Goal: Entertainment & Leisure: Browse casually

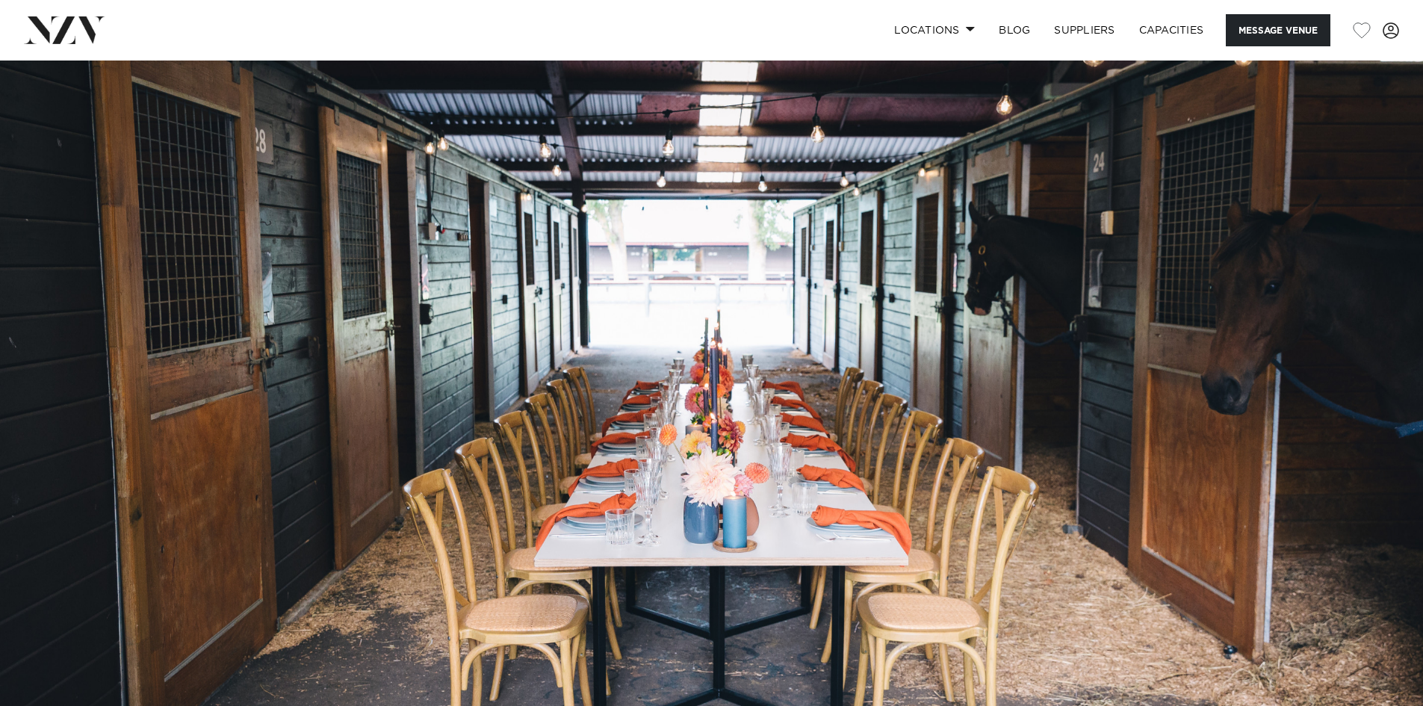
click at [1198, 267] on img at bounding box center [711, 394] width 1423 height 667
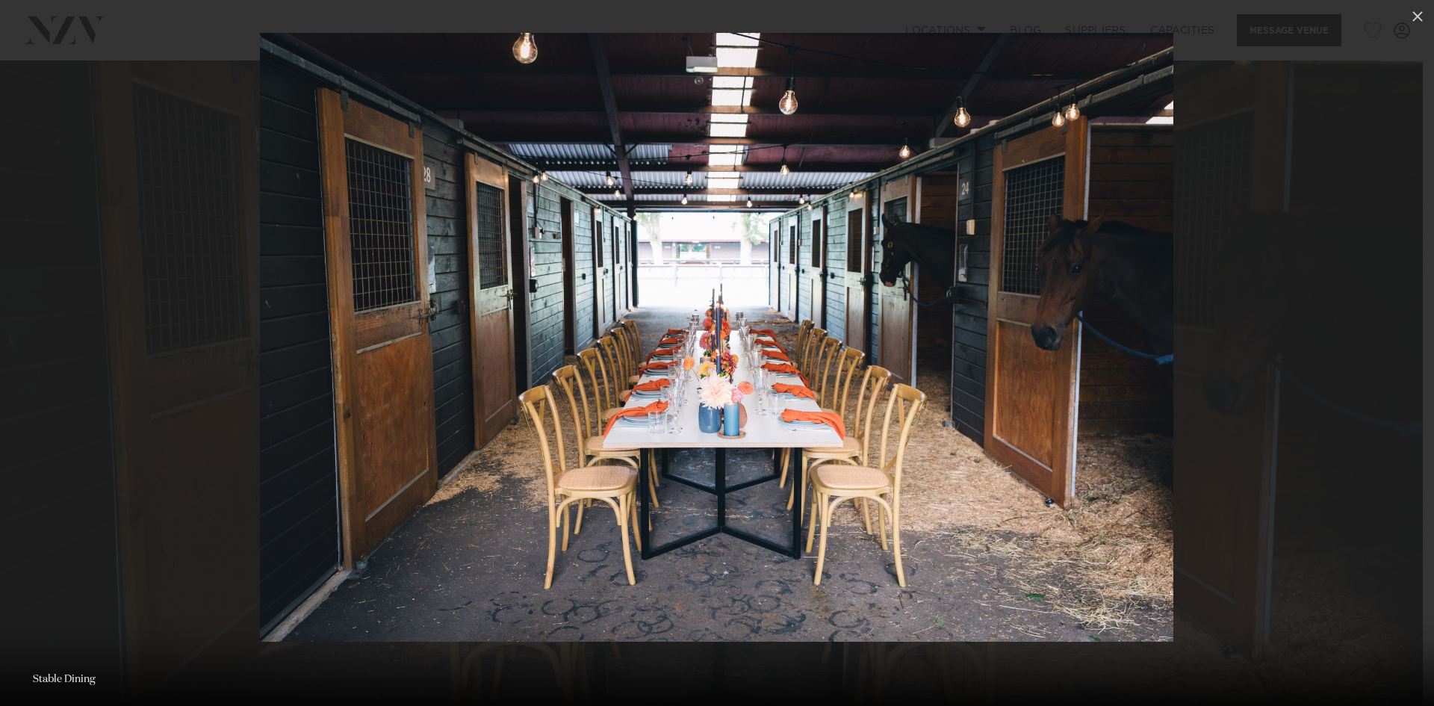
click at [932, 288] on img at bounding box center [717, 337] width 914 height 609
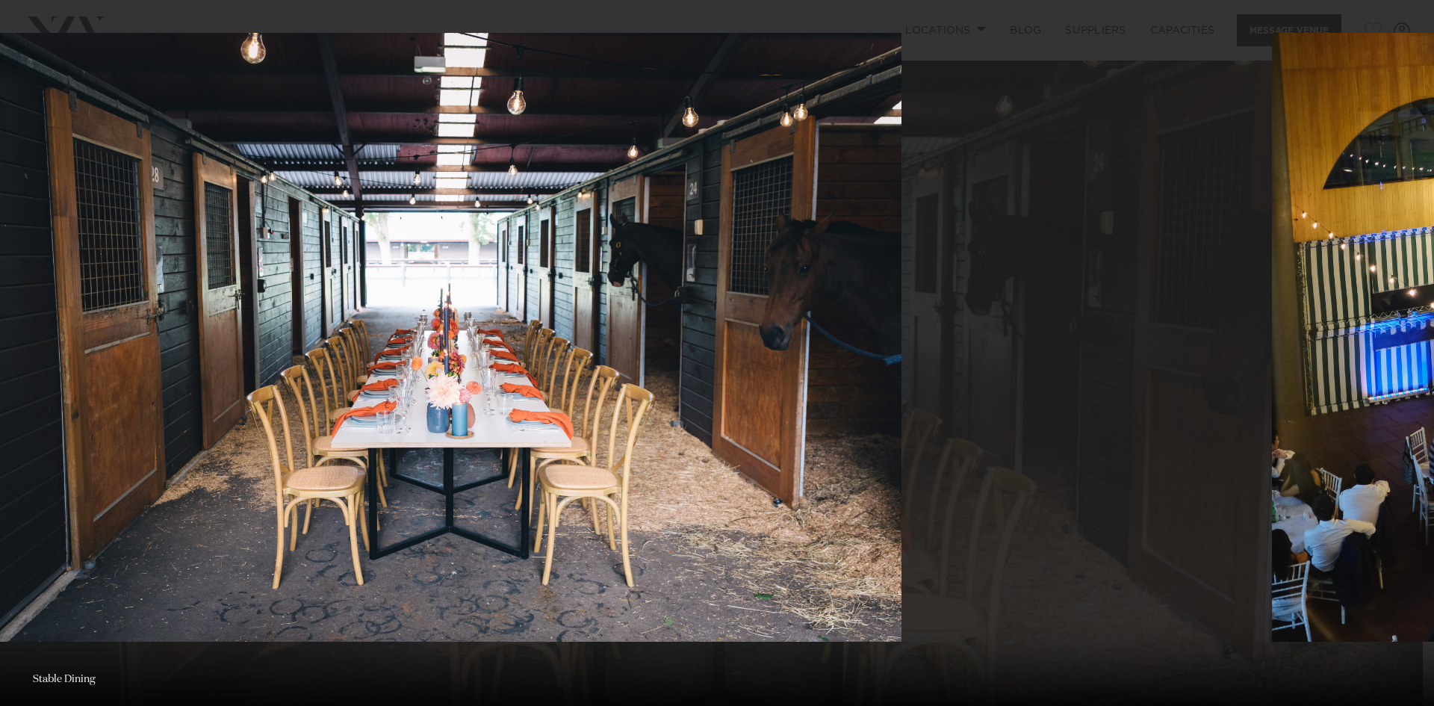
drag, startPoint x: 932, startPoint y: 288, endPoint x: 644, endPoint y: 286, distance: 288.4
click at [644, 286] on img at bounding box center [445, 337] width 914 height 609
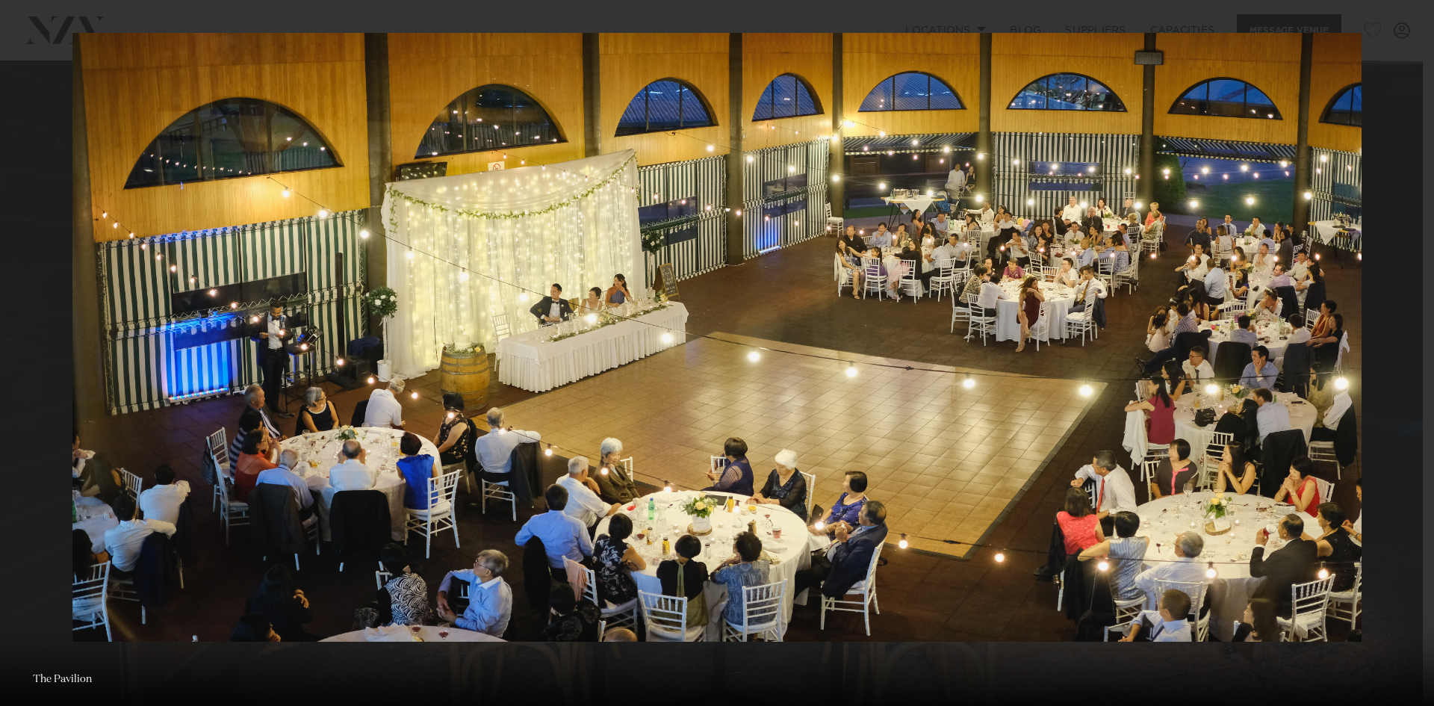
click at [858, 272] on img at bounding box center [717, 337] width 1290 height 609
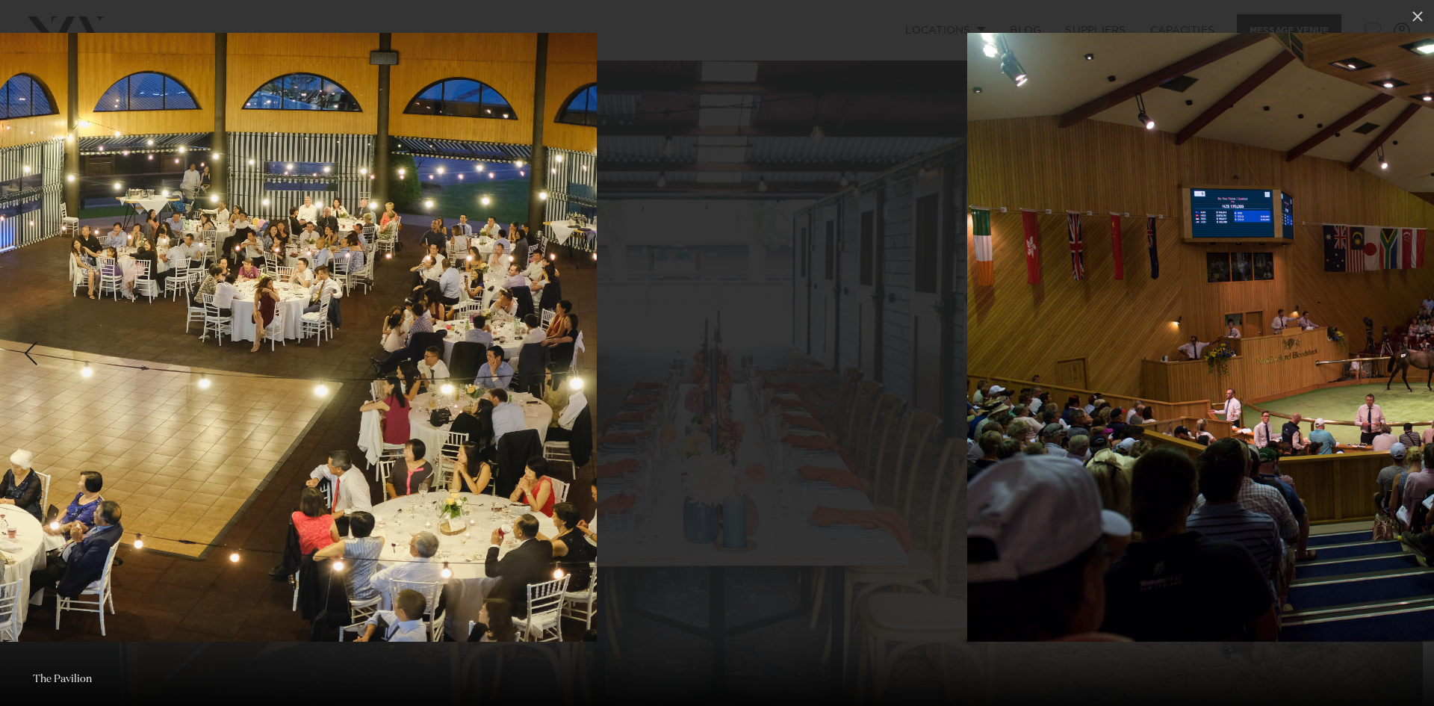
drag, startPoint x: 858, startPoint y: 272, endPoint x: 131, endPoint y: 288, distance: 726.4
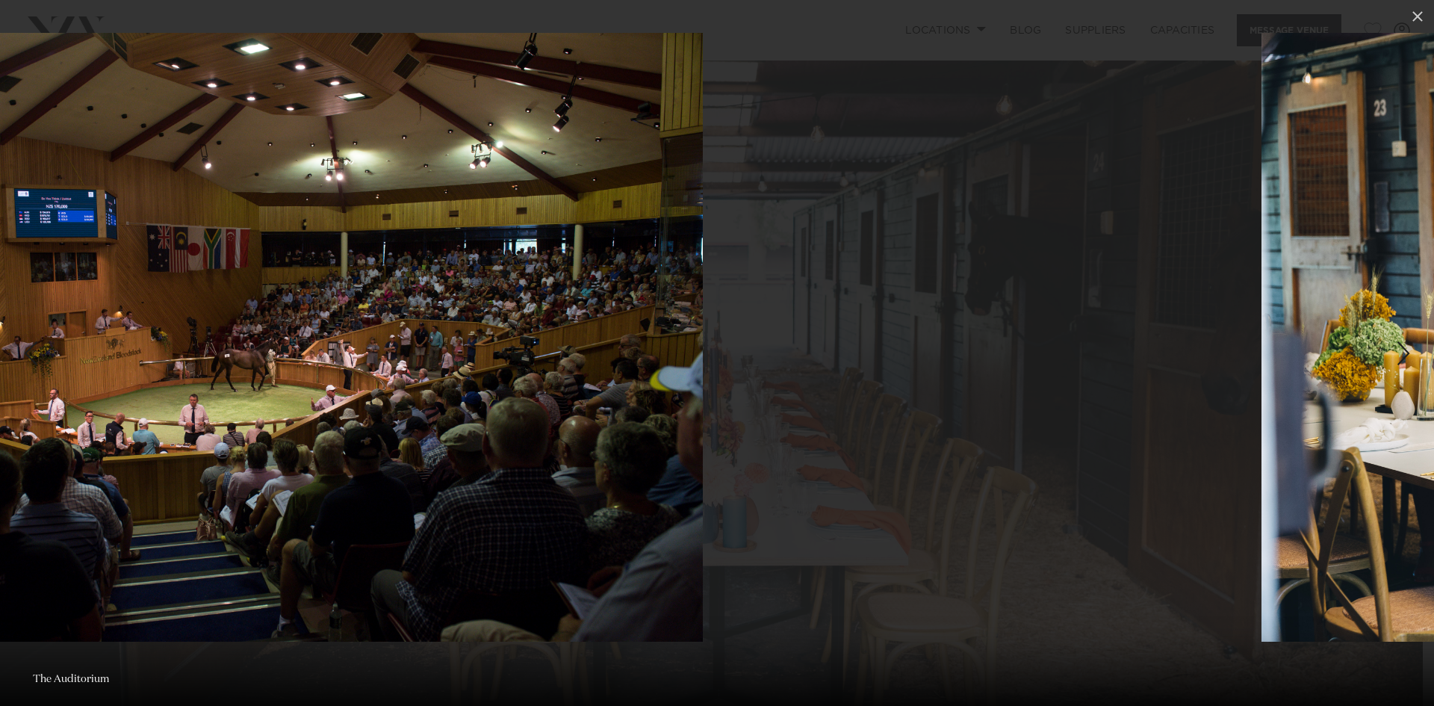
drag, startPoint x: 761, startPoint y: 272, endPoint x: 269, endPoint y: 304, distance: 493.4
click at [269, 304] on img at bounding box center [247, 337] width 912 height 609
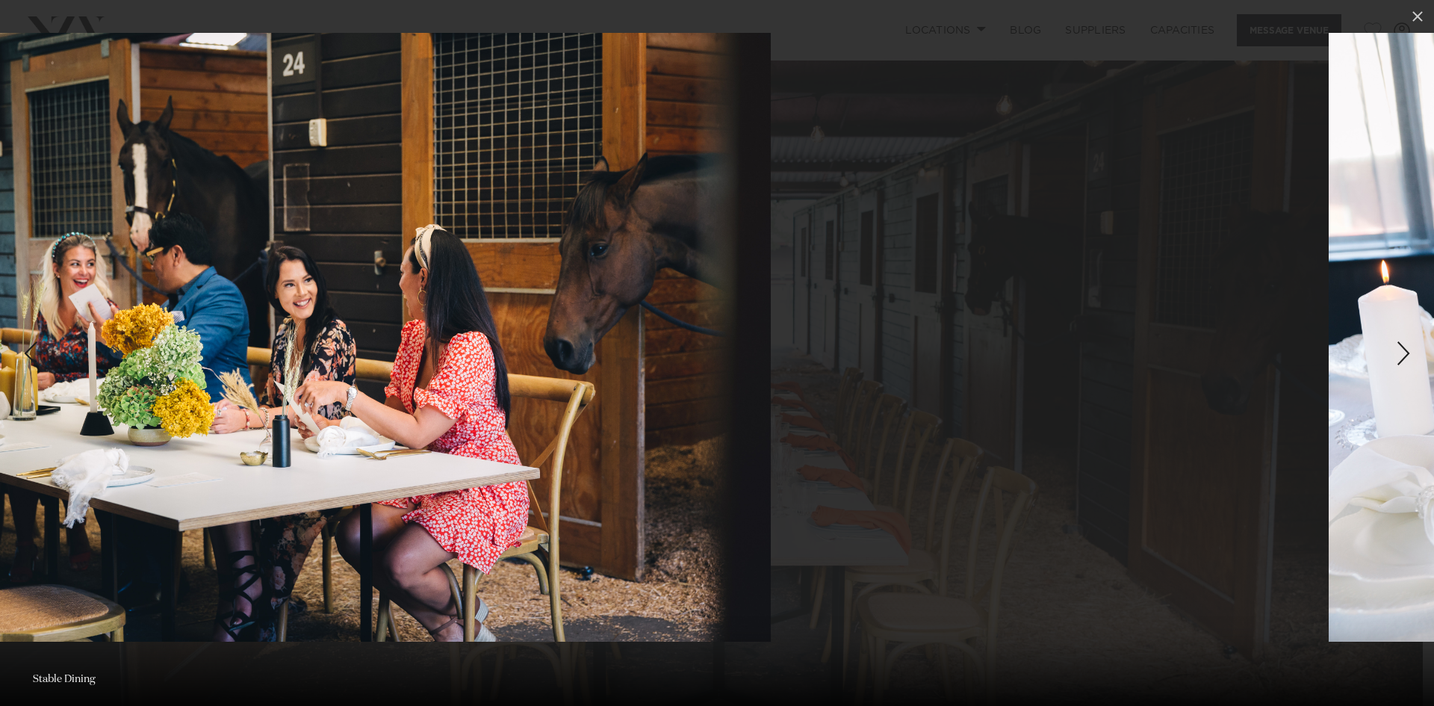
drag, startPoint x: 776, startPoint y: 289, endPoint x: 194, endPoint y: 316, distance: 582.6
click at [194, 316] on img at bounding box center [314, 337] width 914 height 609
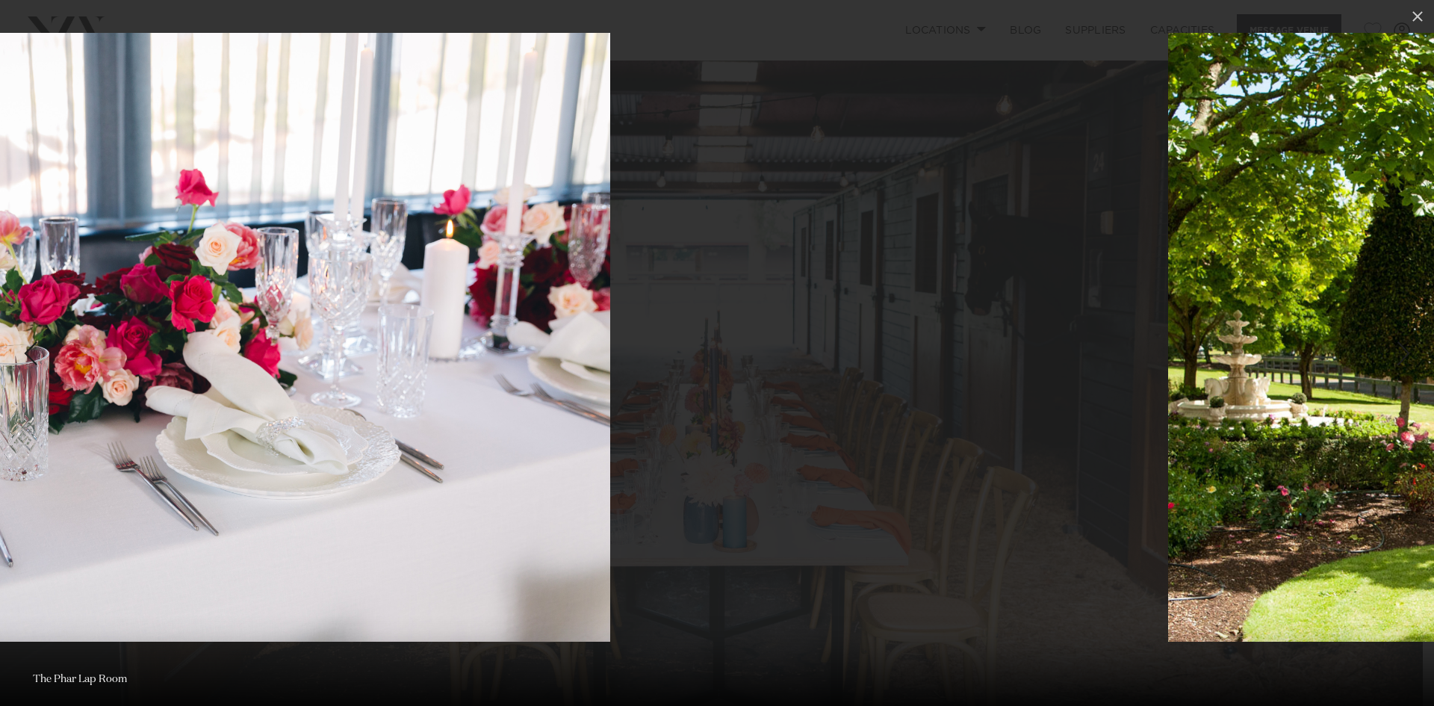
drag, startPoint x: 833, startPoint y: 296, endPoint x: 220, endPoint y: 344, distance: 615.3
click at [227, 349] on img at bounding box center [154, 337] width 914 height 609
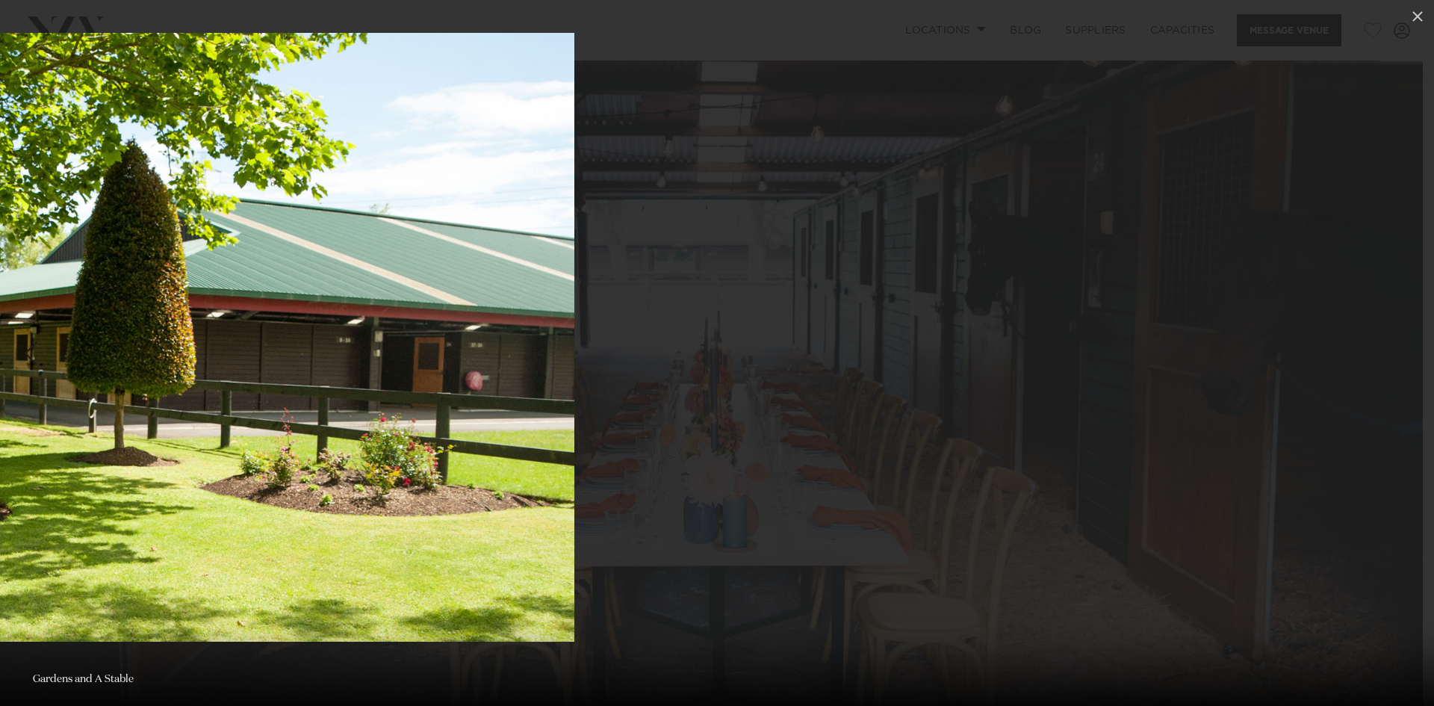
drag, startPoint x: 829, startPoint y: 294, endPoint x: 172, endPoint y: 358, distance: 660.6
click at [172, 358] on img at bounding box center [118, 337] width 914 height 609
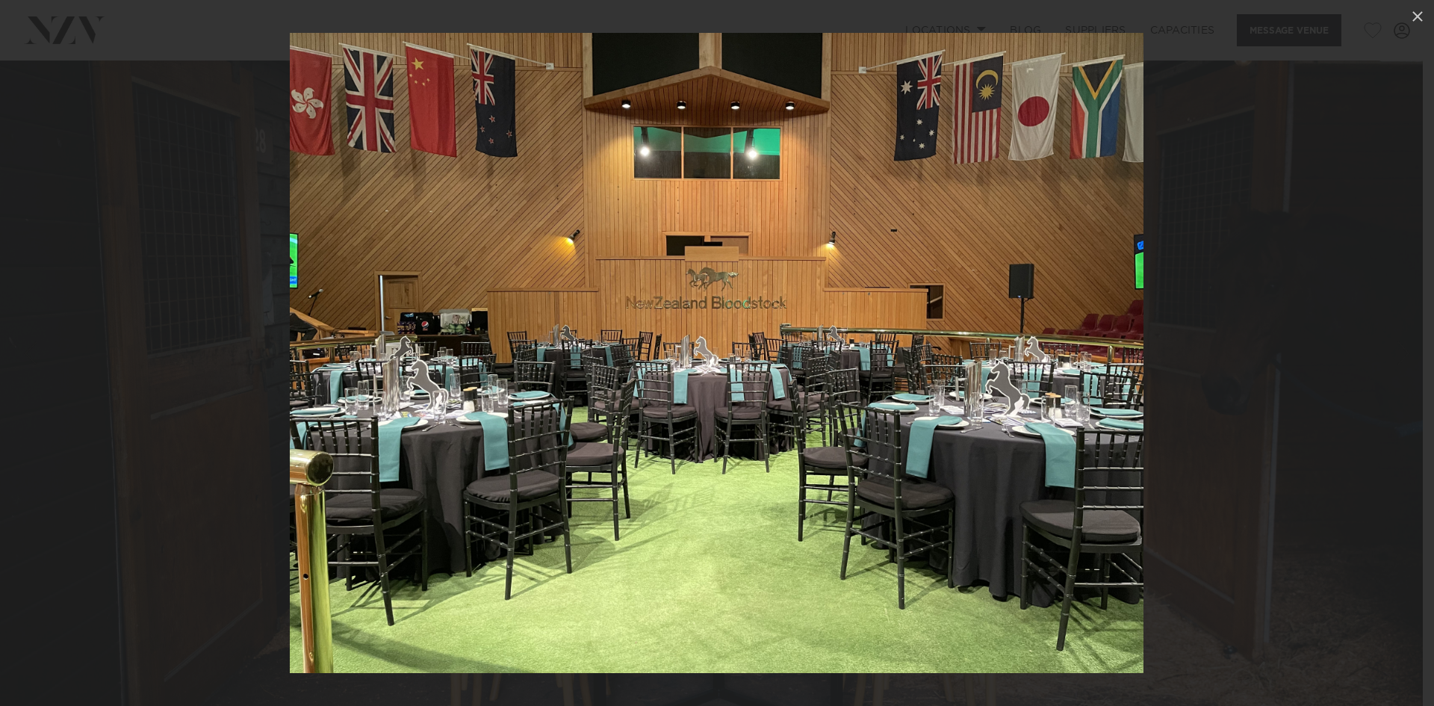
click at [1238, 339] on div at bounding box center [717, 353] width 1434 height 706
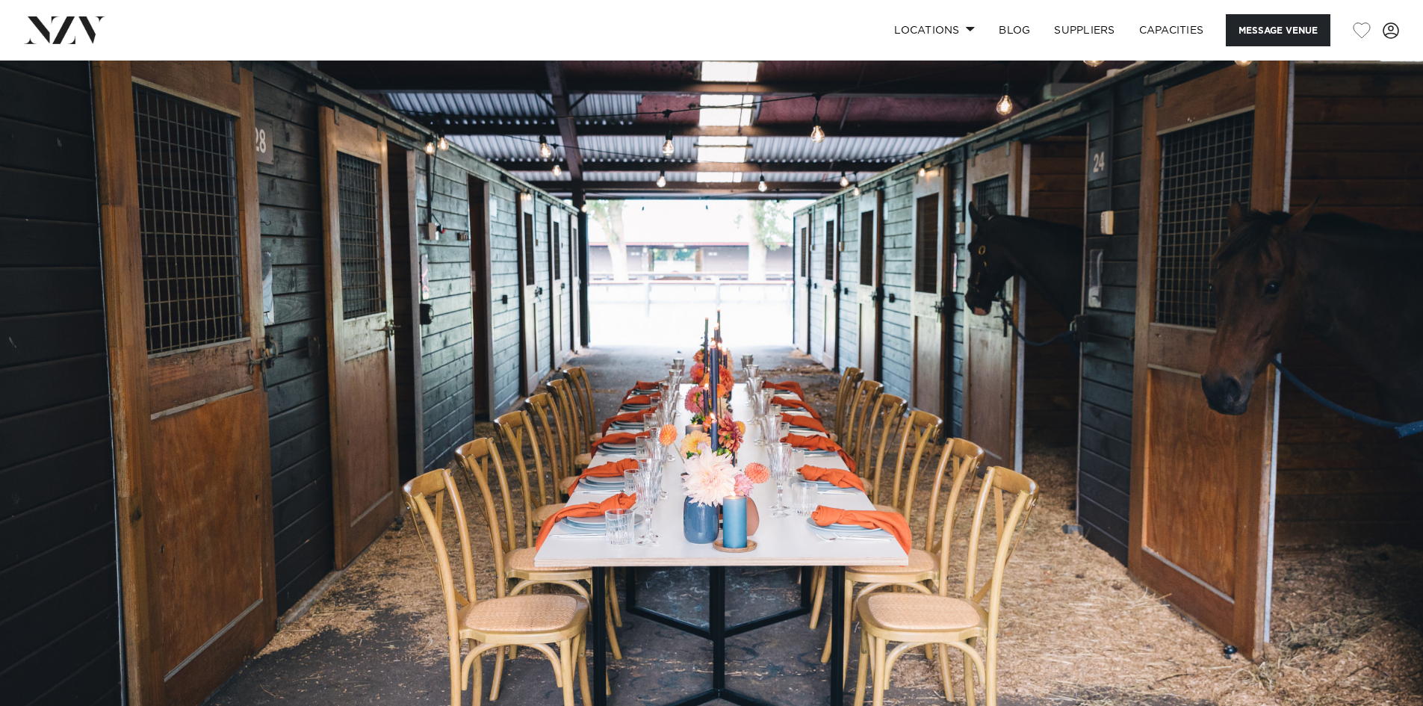
click at [1238, 339] on img at bounding box center [711, 394] width 1423 height 667
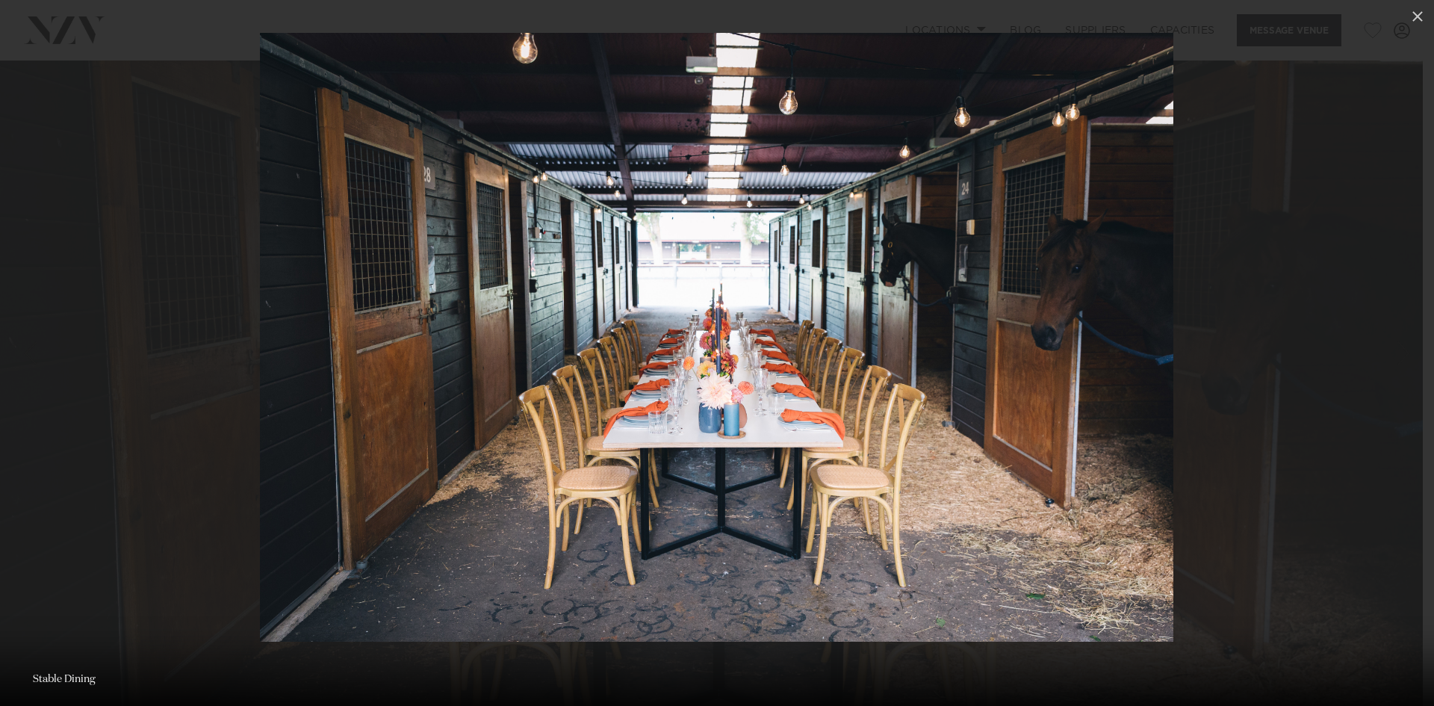
click at [1238, 339] on div at bounding box center [717, 353] width 1434 height 706
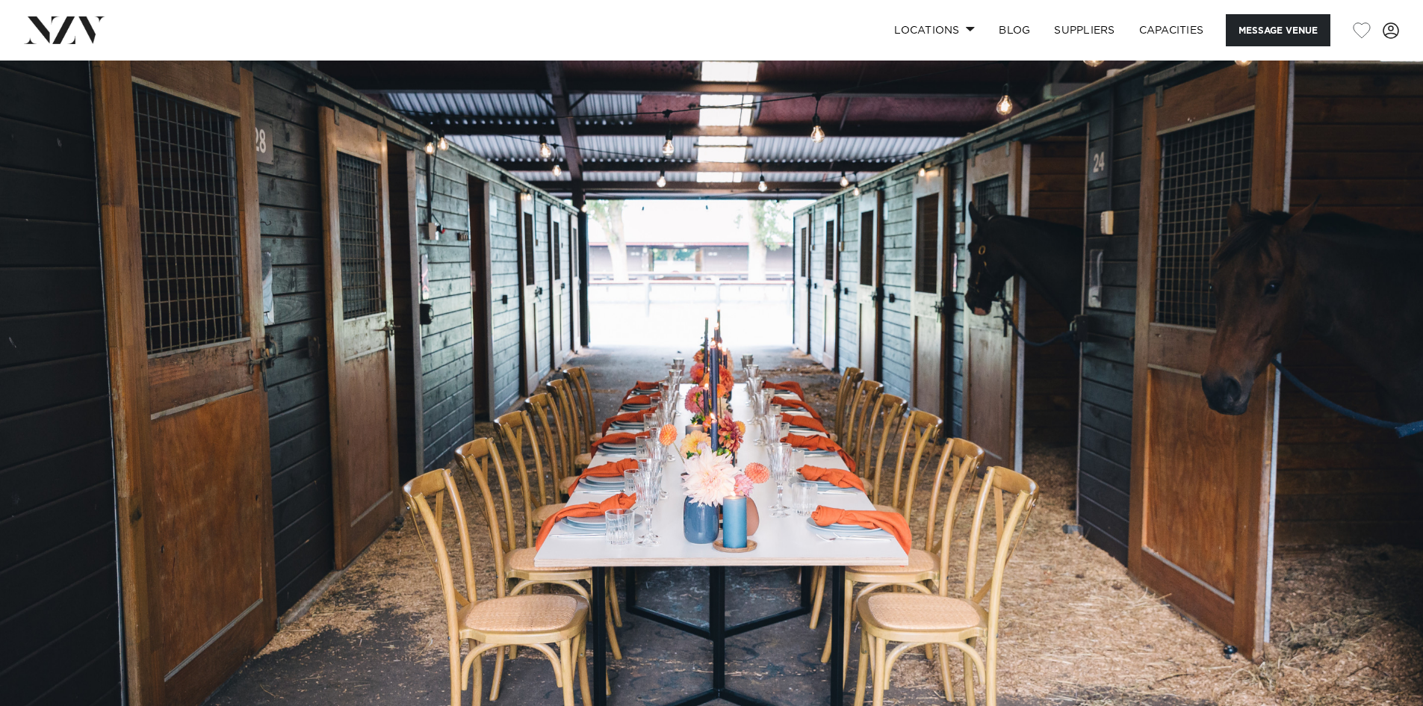
click at [1238, 339] on img at bounding box center [711, 394] width 1423 height 667
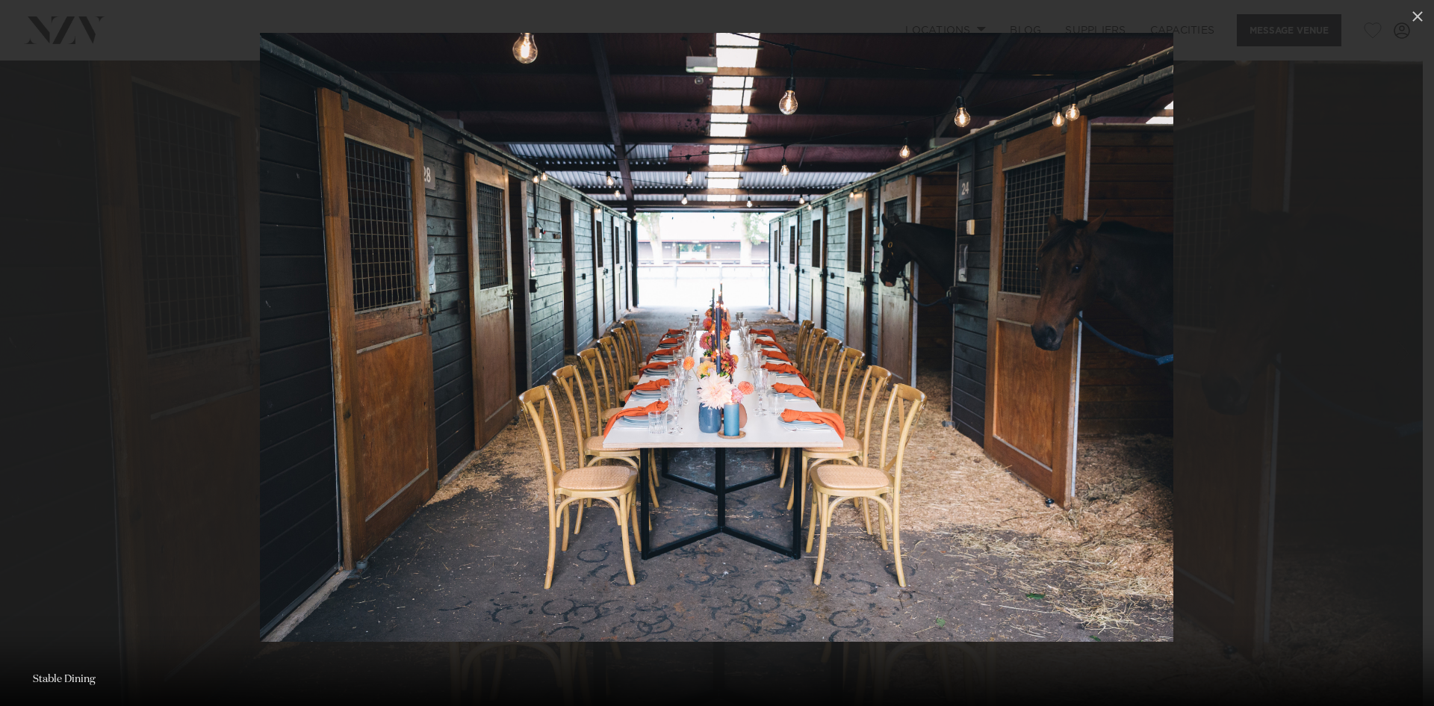
drag, startPoint x: 1238, startPoint y: 339, endPoint x: 681, endPoint y: 347, distance: 557.4
click at [679, 350] on div at bounding box center [717, 353] width 1434 height 706
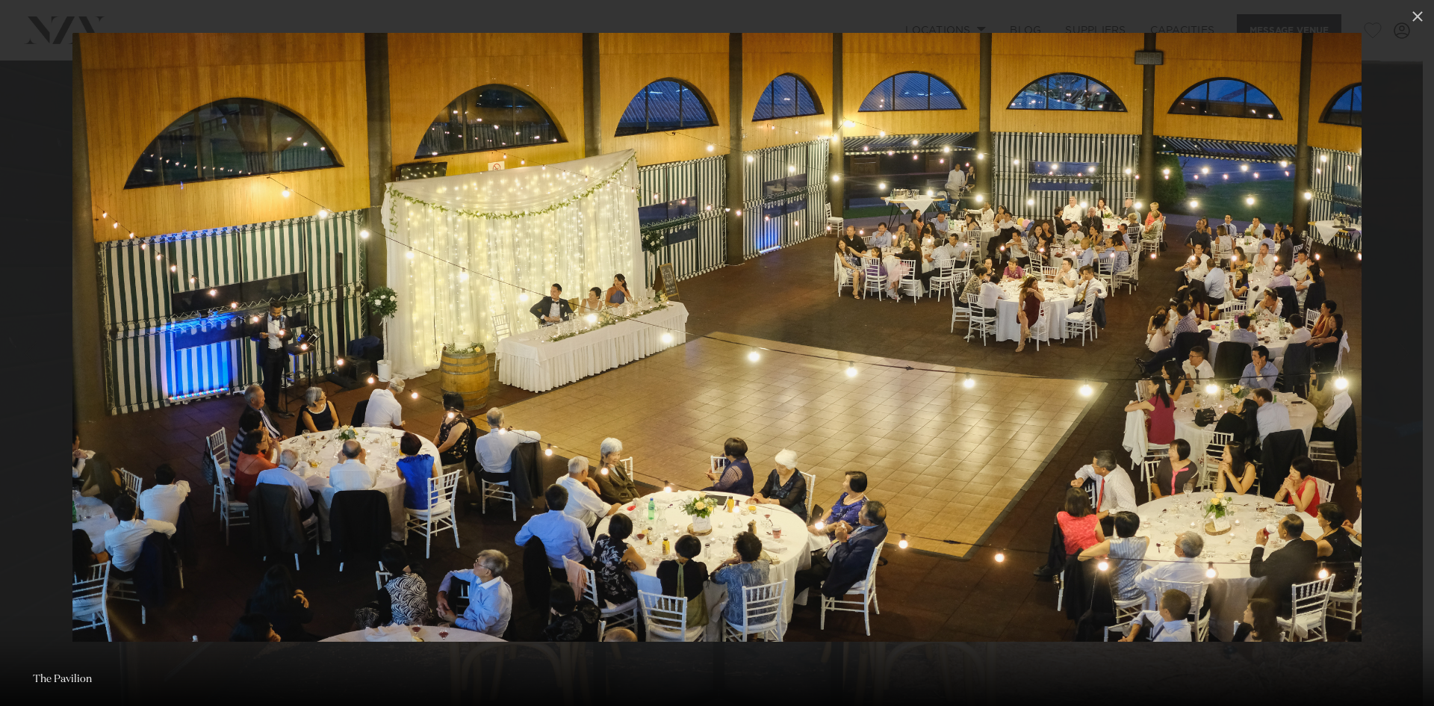
drag, startPoint x: 1065, startPoint y: 370, endPoint x: 495, endPoint y: 335, distance: 570.3
click at [459, 346] on img at bounding box center [717, 337] width 1290 height 609
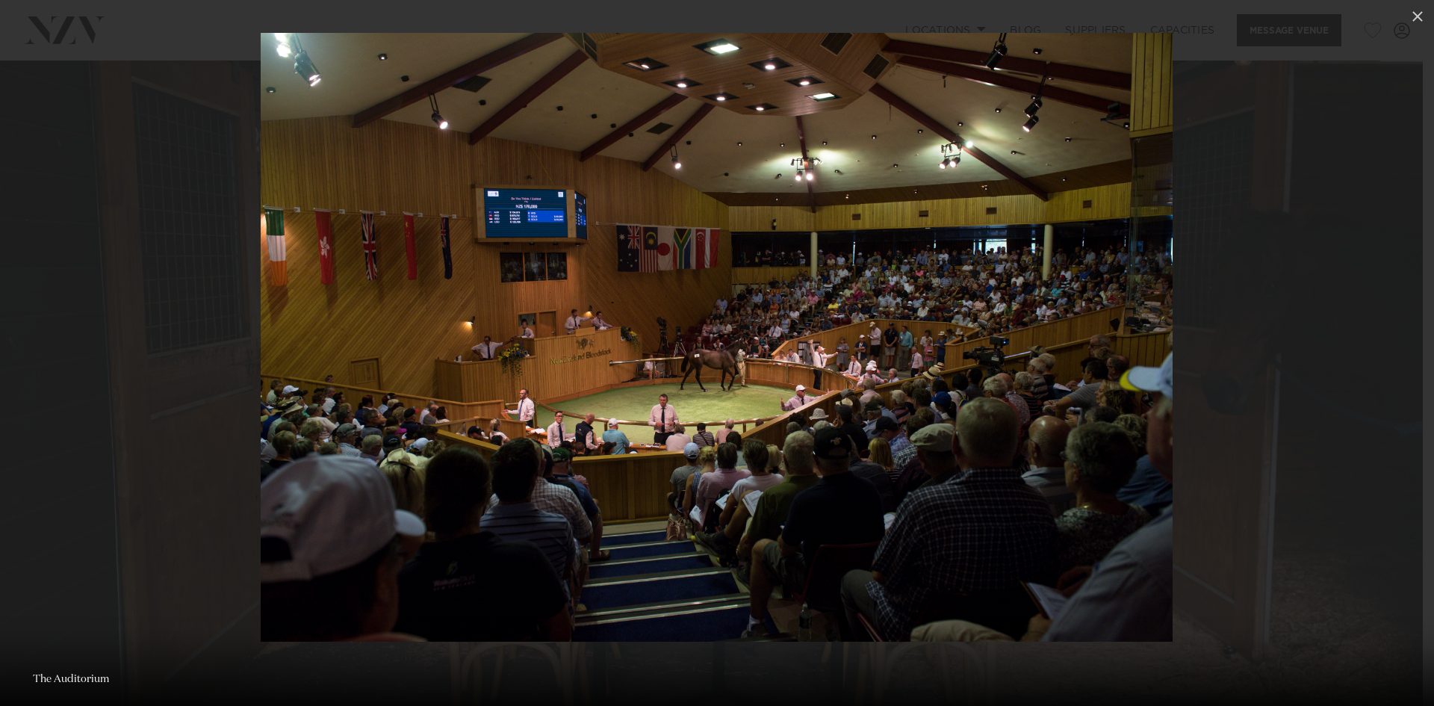
drag, startPoint x: 911, startPoint y: 344, endPoint x: 696, endPoint y: 330, distance: 215.6
click at [696, 330] on img at bounding box center [717, 337] width 912 height 609
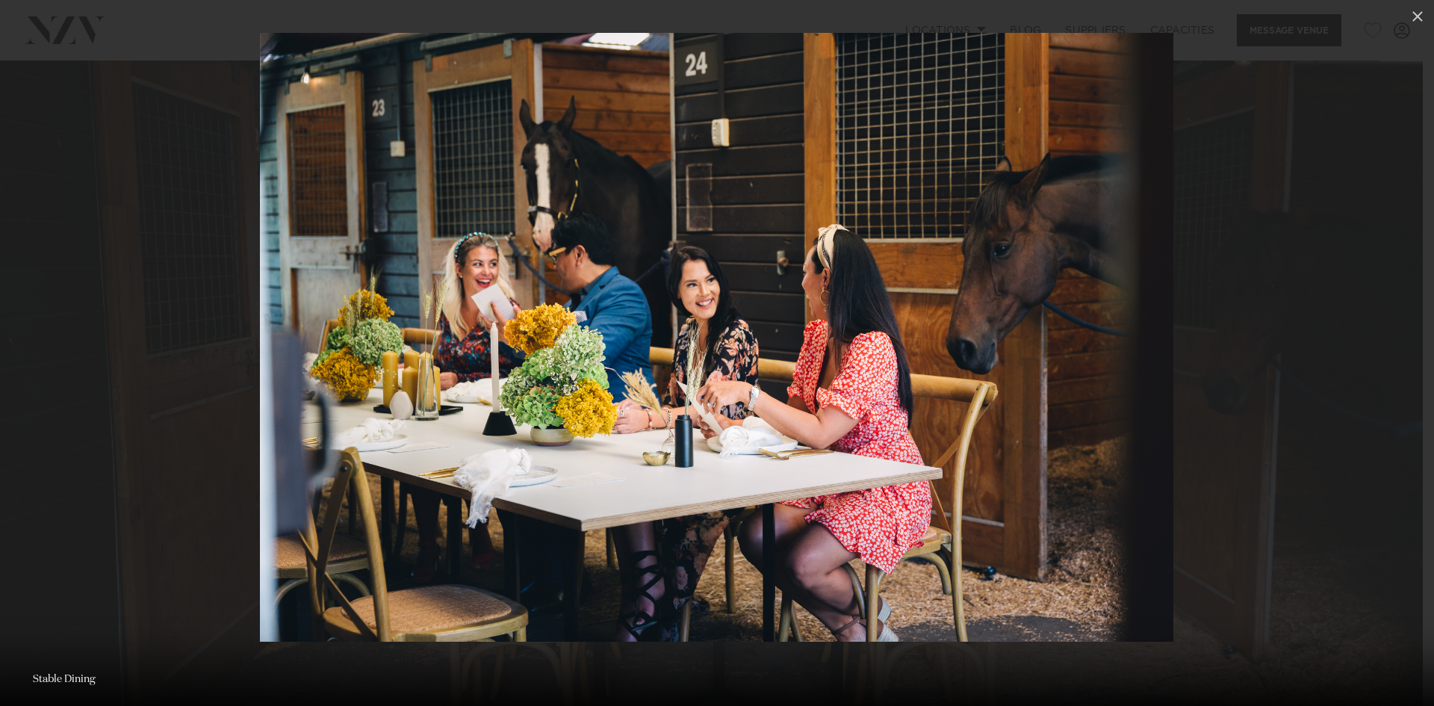
drag, startPoint x: 944, startPoint y: 350, endPoint x: 721, endPoint y: 341, distance: 223.6
click at [721, 341] on img at bounding box center [717, 337] width 914 height 609
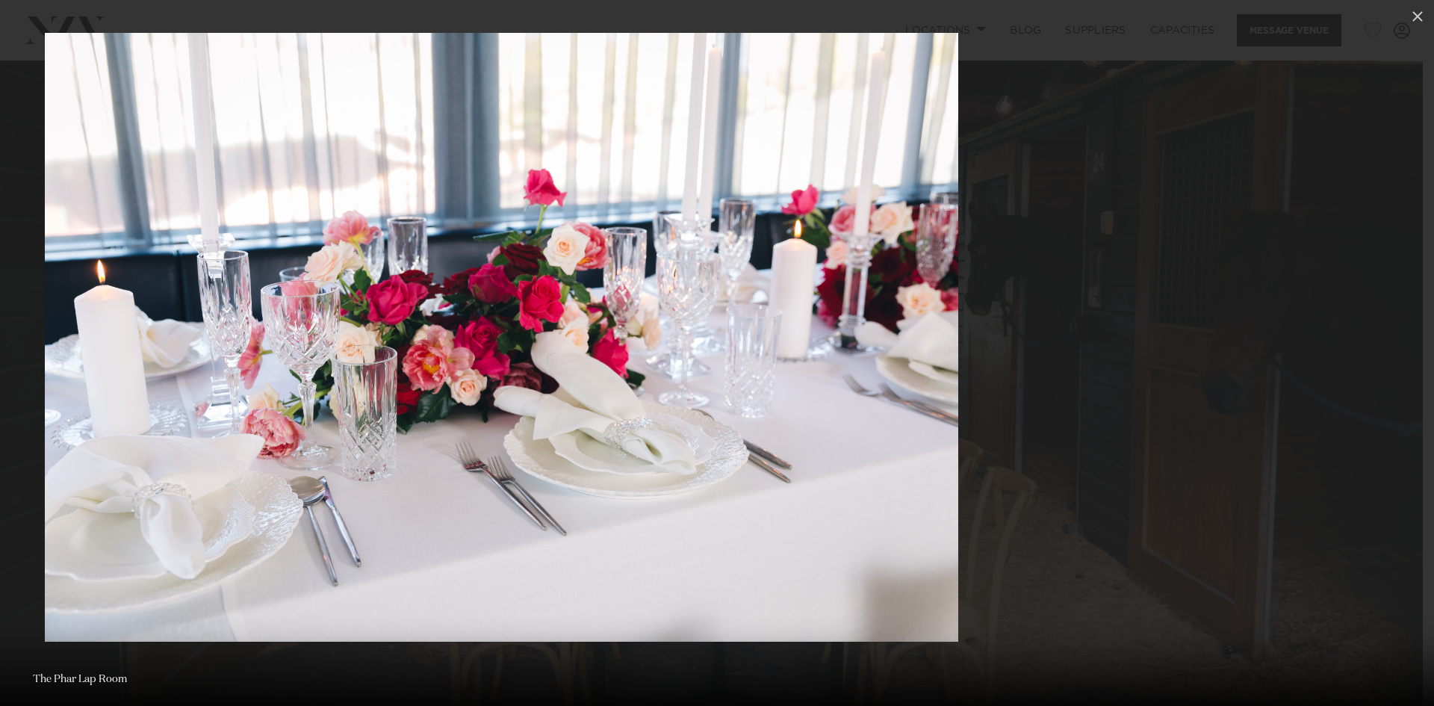
drag, startPoint x: 931, startPoint y: 347, endPoint x: 698, endPoint y: 328, distance: 233.9
click at [698, 328] on img at bounding box center [502, 337] width 914 height 609
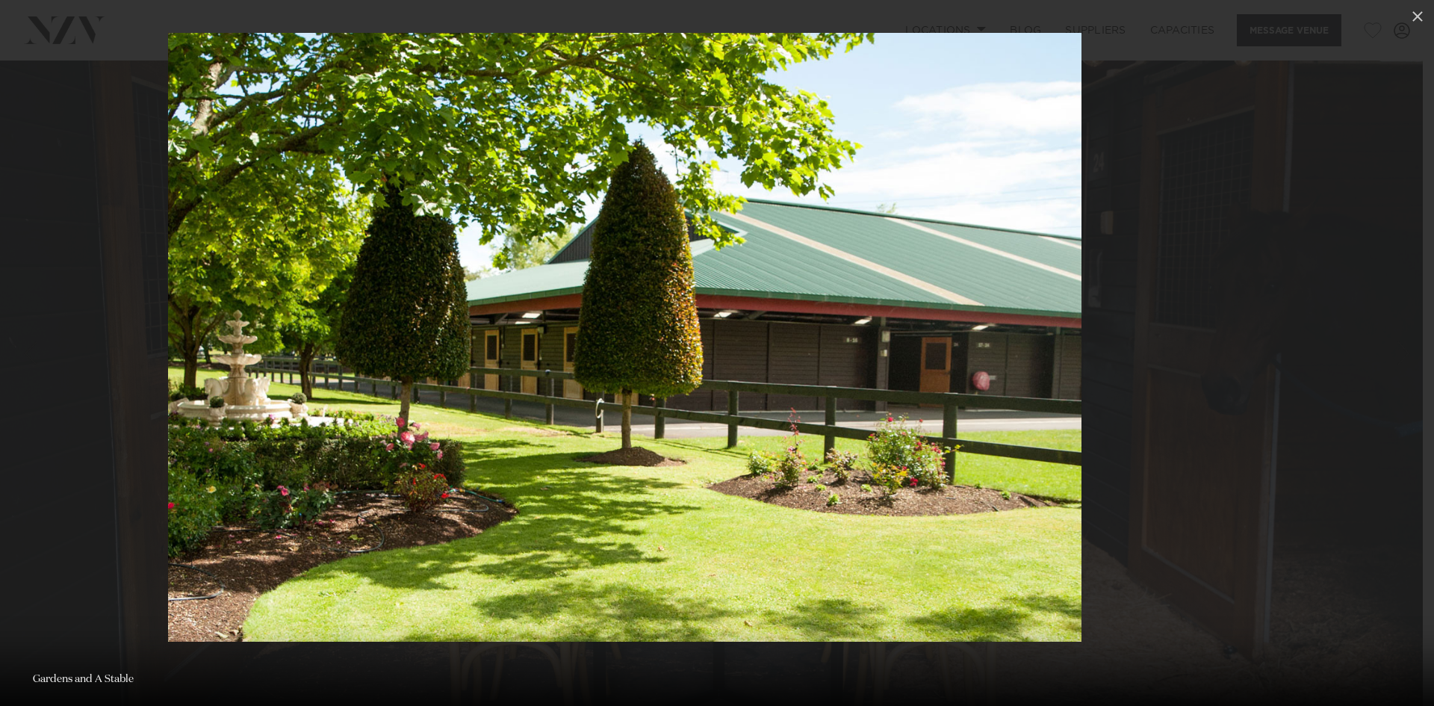
drag, startPoint x: 937, startPoint y: 338, endPoint x: 708, endPoint y: 348, distance: 228.9
click at [708, 348] on img at bounding box center [625, 337] width 914 height 609
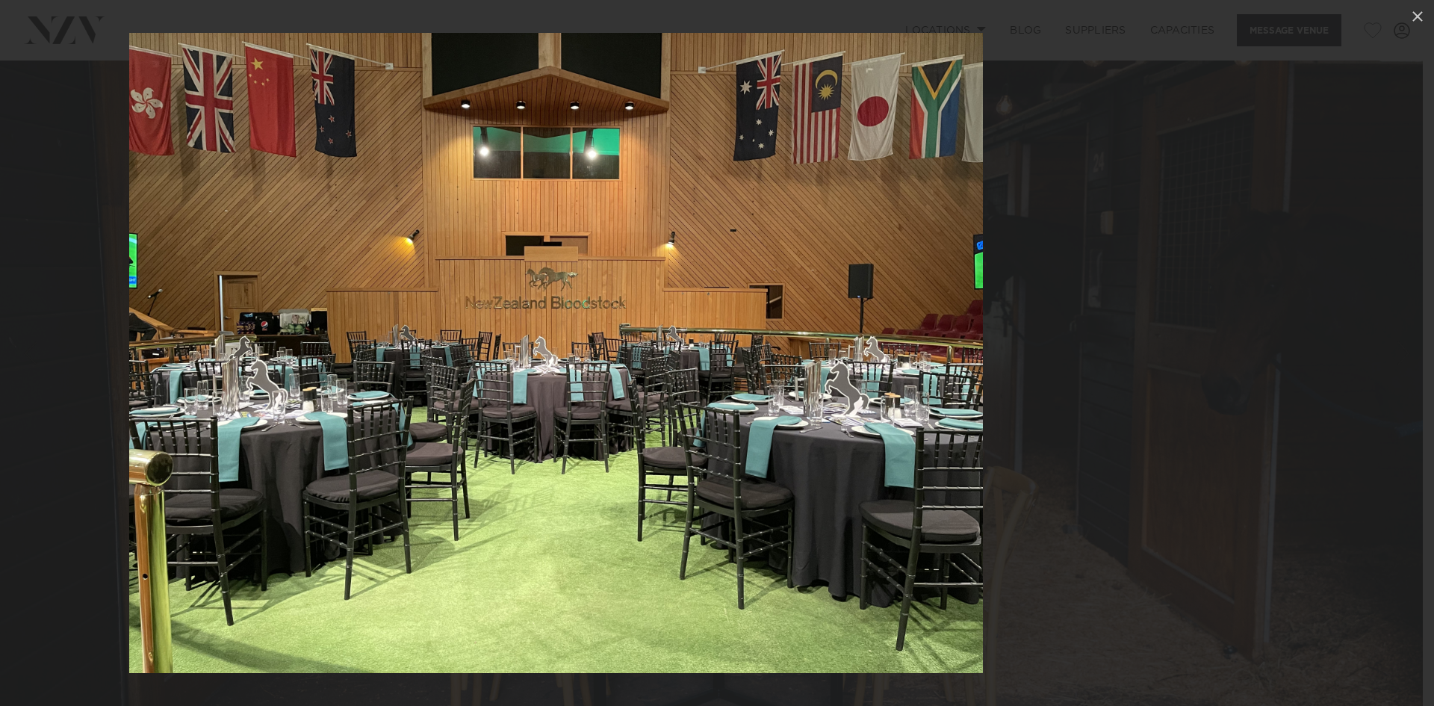
drag, startPoint x: 890, startPoint y: 357, endPoint x: 699, endPoint y: 355, distance: 190.5
click at [699, 355] on img at bounding box center [556, 353] width 854 height 640
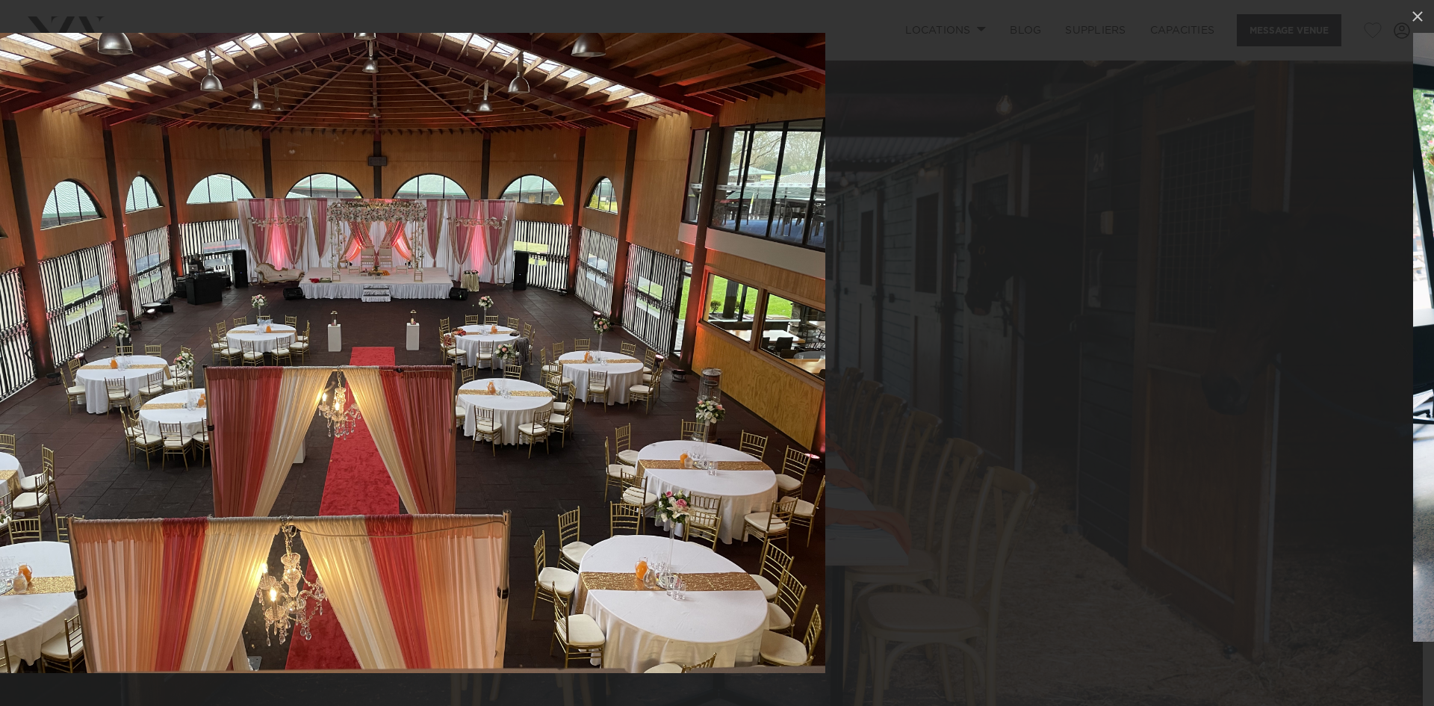
drag, startPoint x: 1346, startPoint y: 385, endPoint x: 733, endPoint y: 377, distance: 613.4
click at [733, 377] on div at bounding box center [399, 353] width 1434 height 706
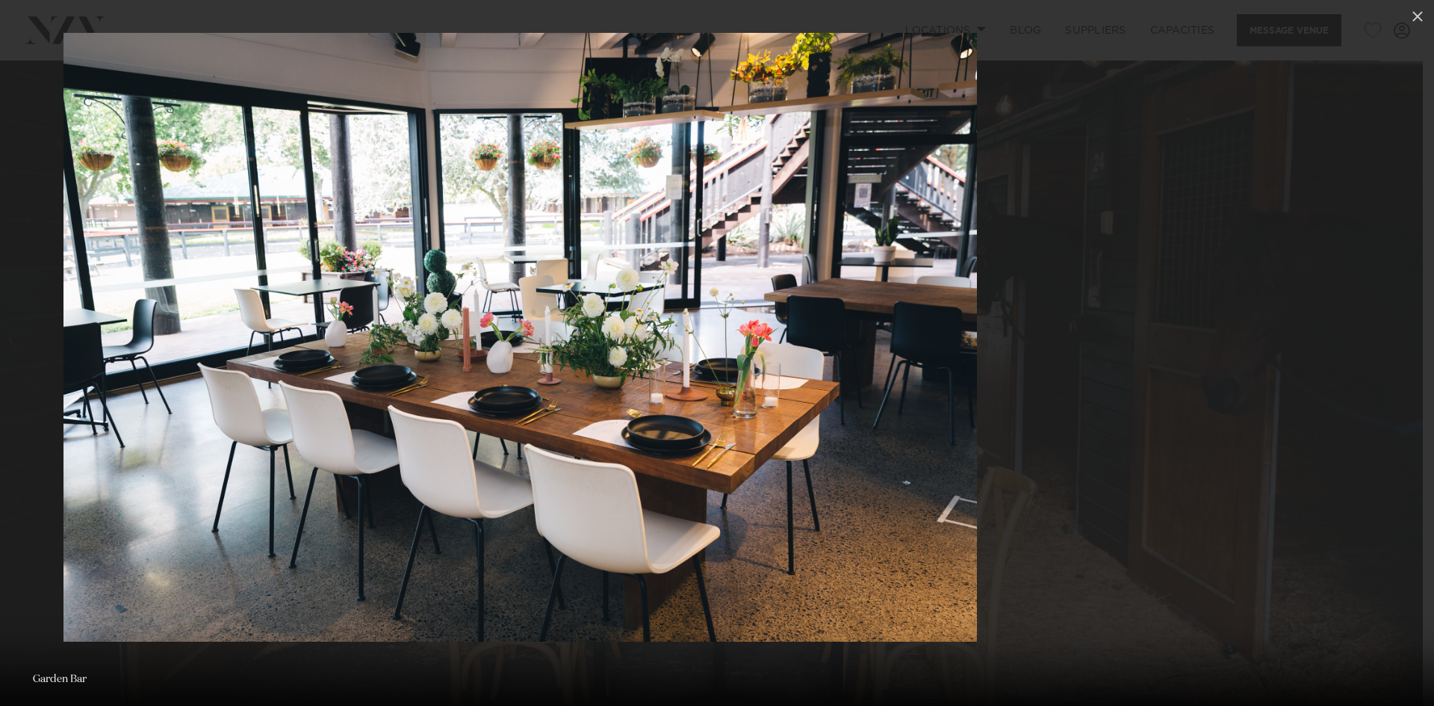
drag, startPoint x: 1068, startPoint y: 411, endPoint x: 643, endPoint y: 443, distance: 426.3
click at [649, 445] on img at bounding box center [521, 337] width 914 height 609
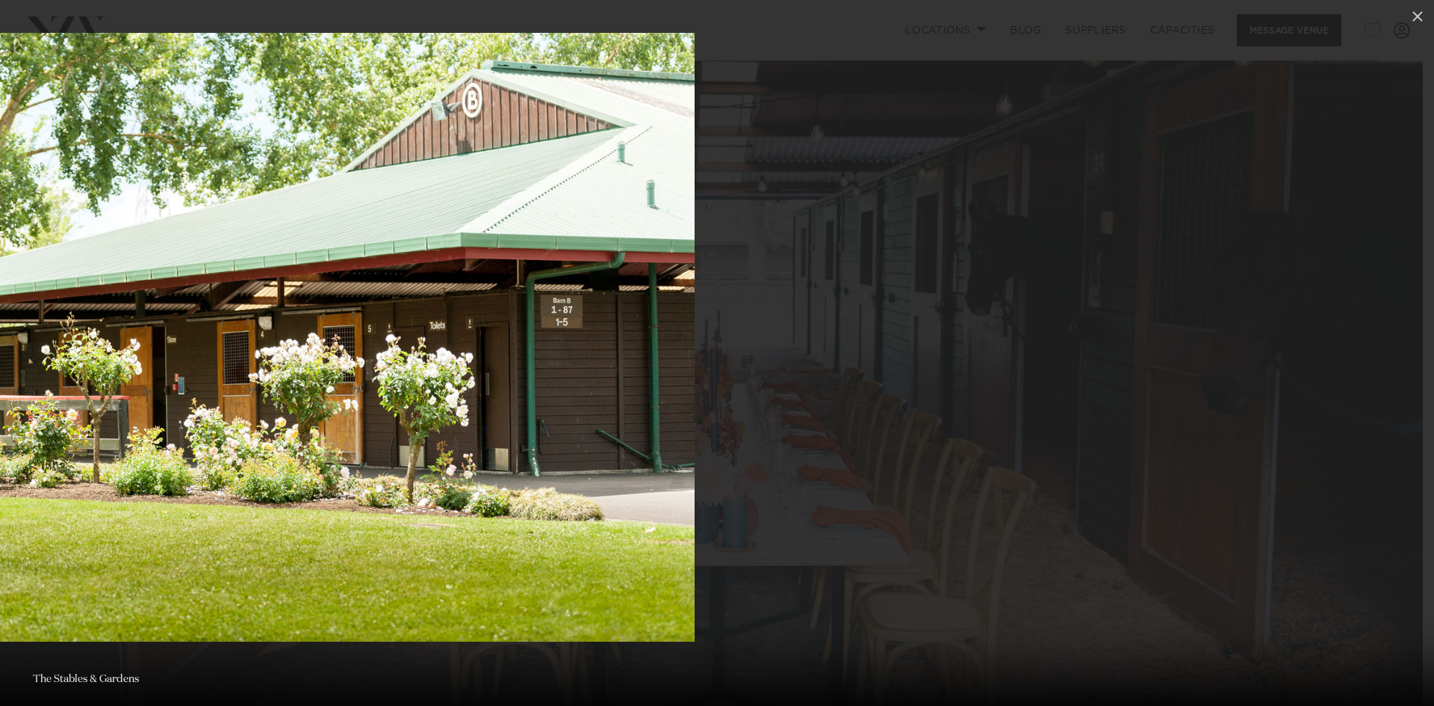
drag, startPoint x: 627, startPoint y: 451, endPoint x: 186, endPoint y: 442, distance: 440.9
click at [88, 422] on img at bounding box center [238, 337] width 914 height 609
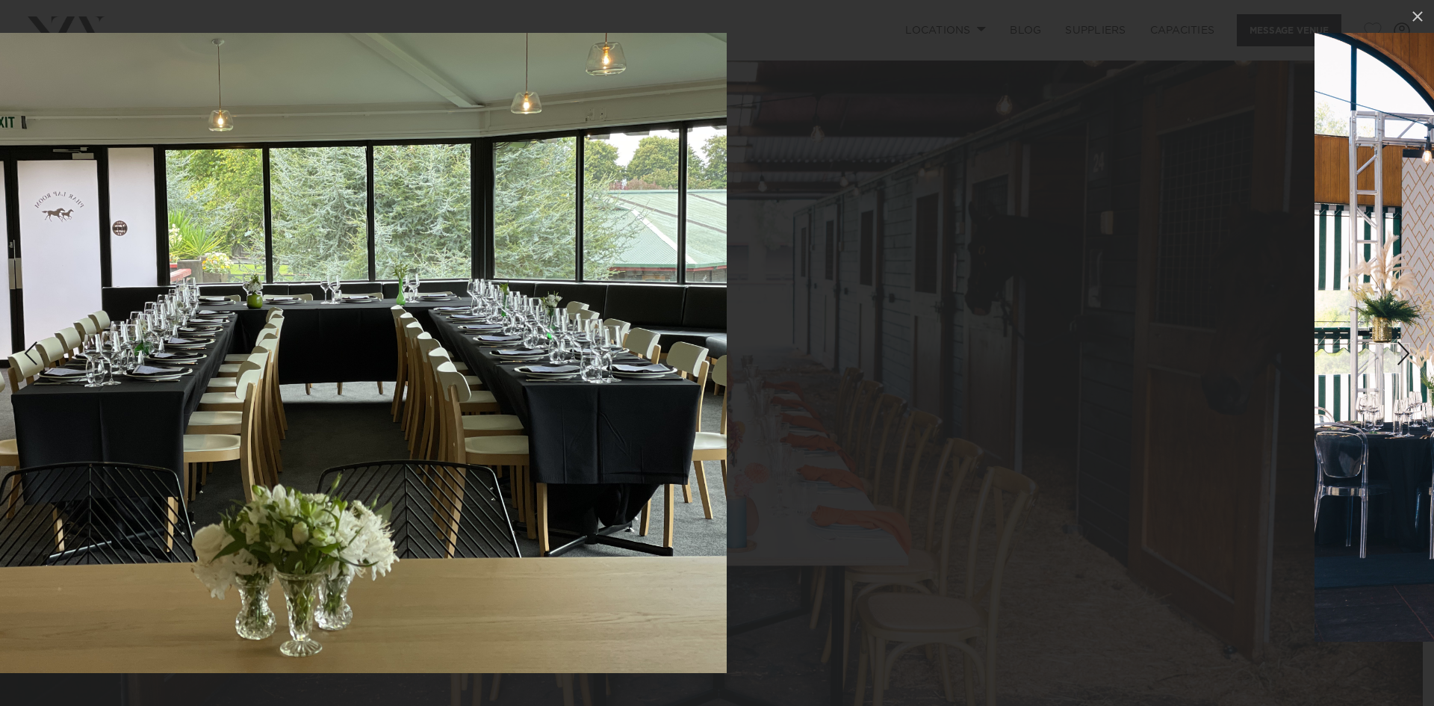
drag, startPoint x: 975, startPoint y: 455, endPoint x: 517, endPoint y: 426, distance: 458.9
click at [517, 426] on img at bounding box center [300, 353] width 854 height 640
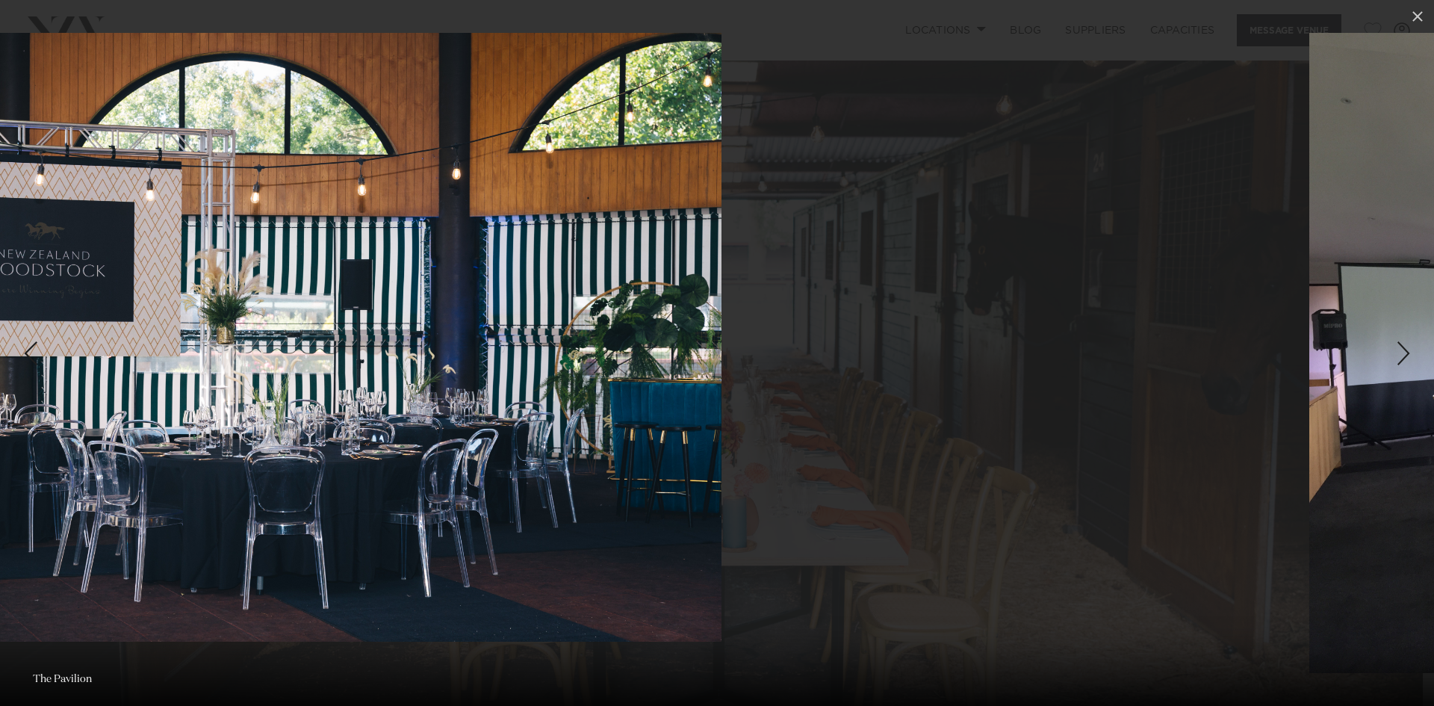
drag, startPoint x: 929, startPoint y: 491, endPoint x: 490, endPoint y: 510, distance: 439.0
click at [468, 510] on img at bounding box center [265, 337] width 914 height 609
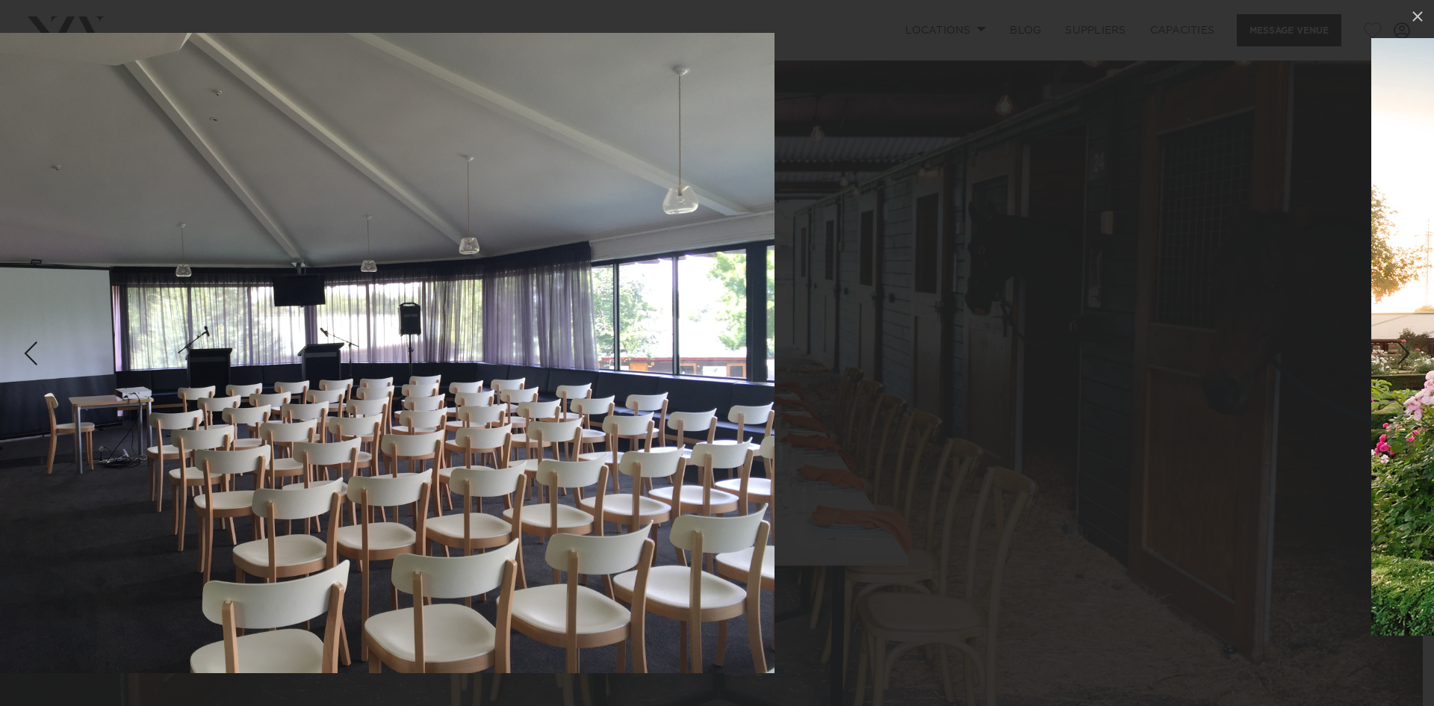
drag, startPoint x: 891, startPoint y: 456, endPoint x: 485, endPoint y: 446, distance: 405.8
click at [485, 446] on img at bounding box center [348, 353] width 854 height 640
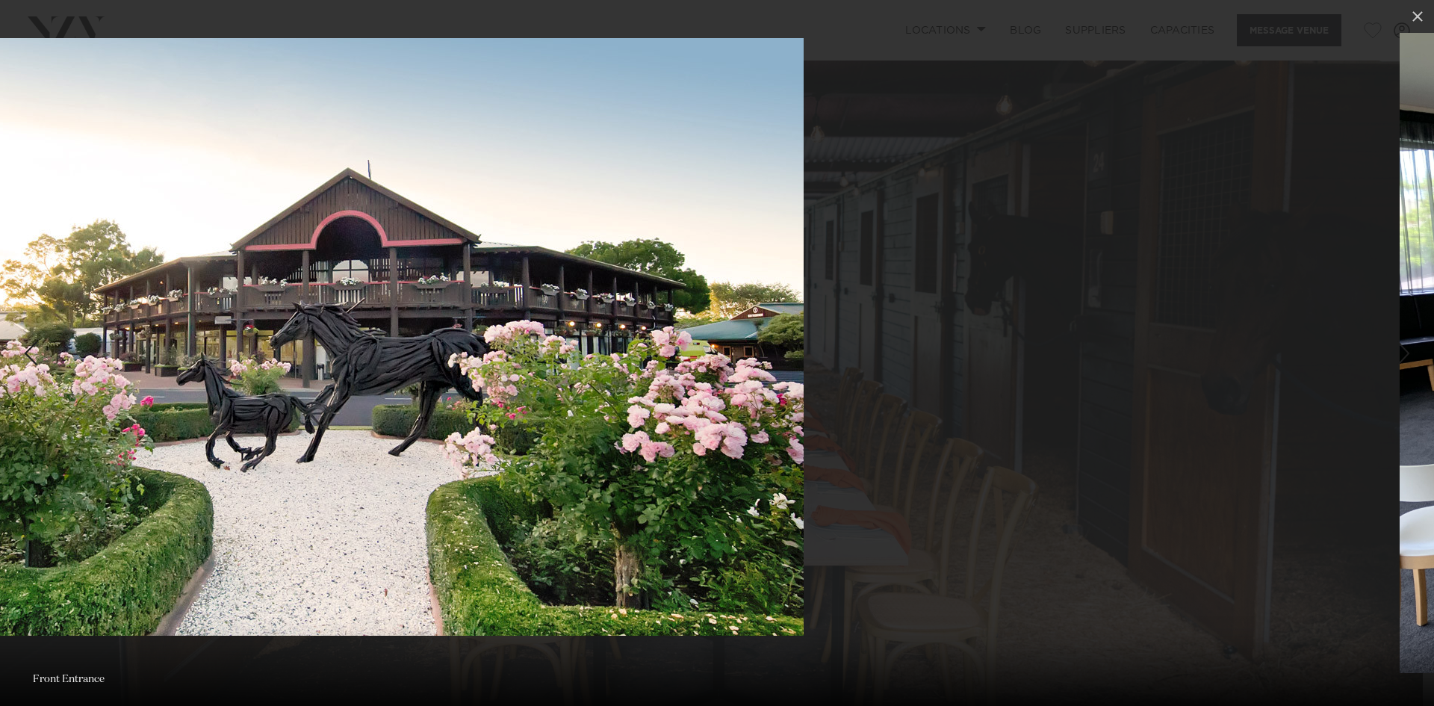
drag, startPoint x: 794, startPoint y: 446, endPoint x: 681, endPoint y: 464, distance: 114.2
click at [426, 446] on img at bounding box center [355, 337] width 897 height 598
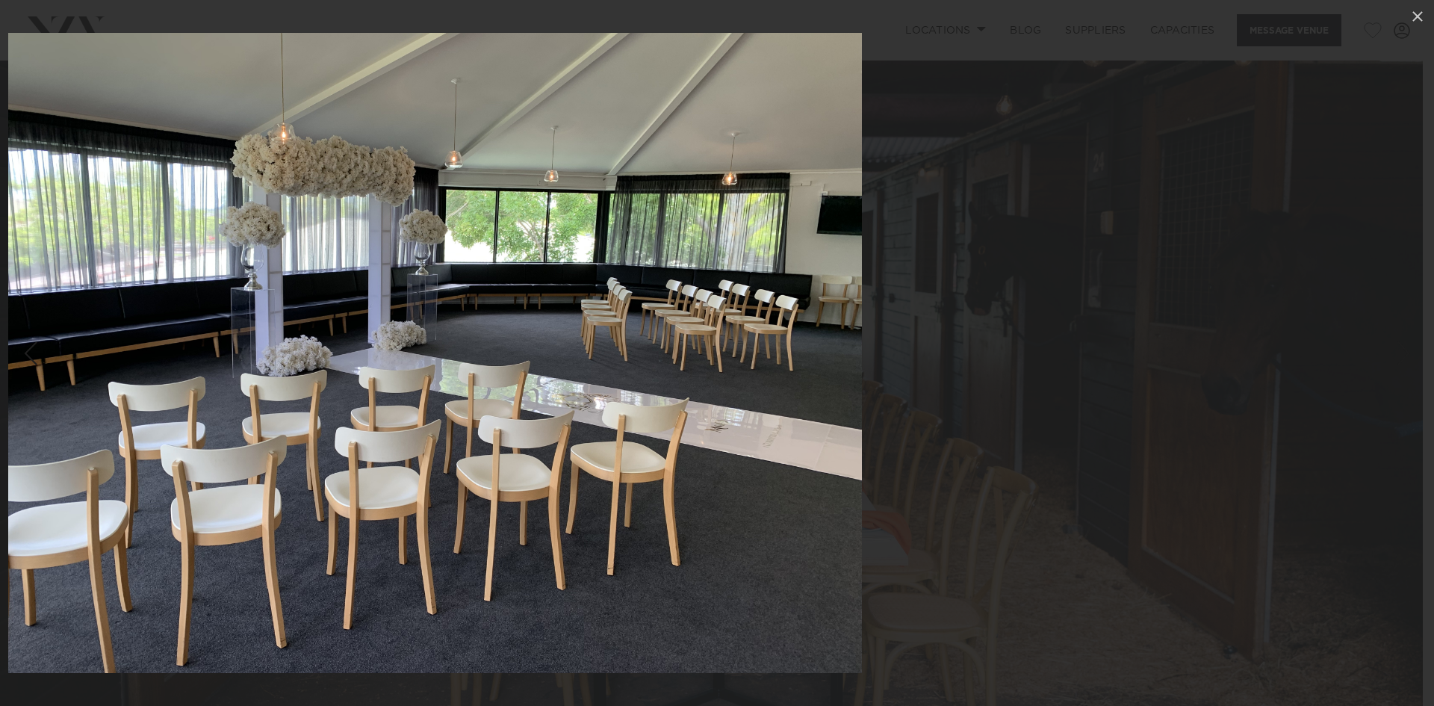
drag, startPoint x: 756, startPoint y: 465, endPoint x: 333, endPoint y: 501, distance: 424.4
click at [329, 503] on img at bounding box center [435, 353] width 854 height 640
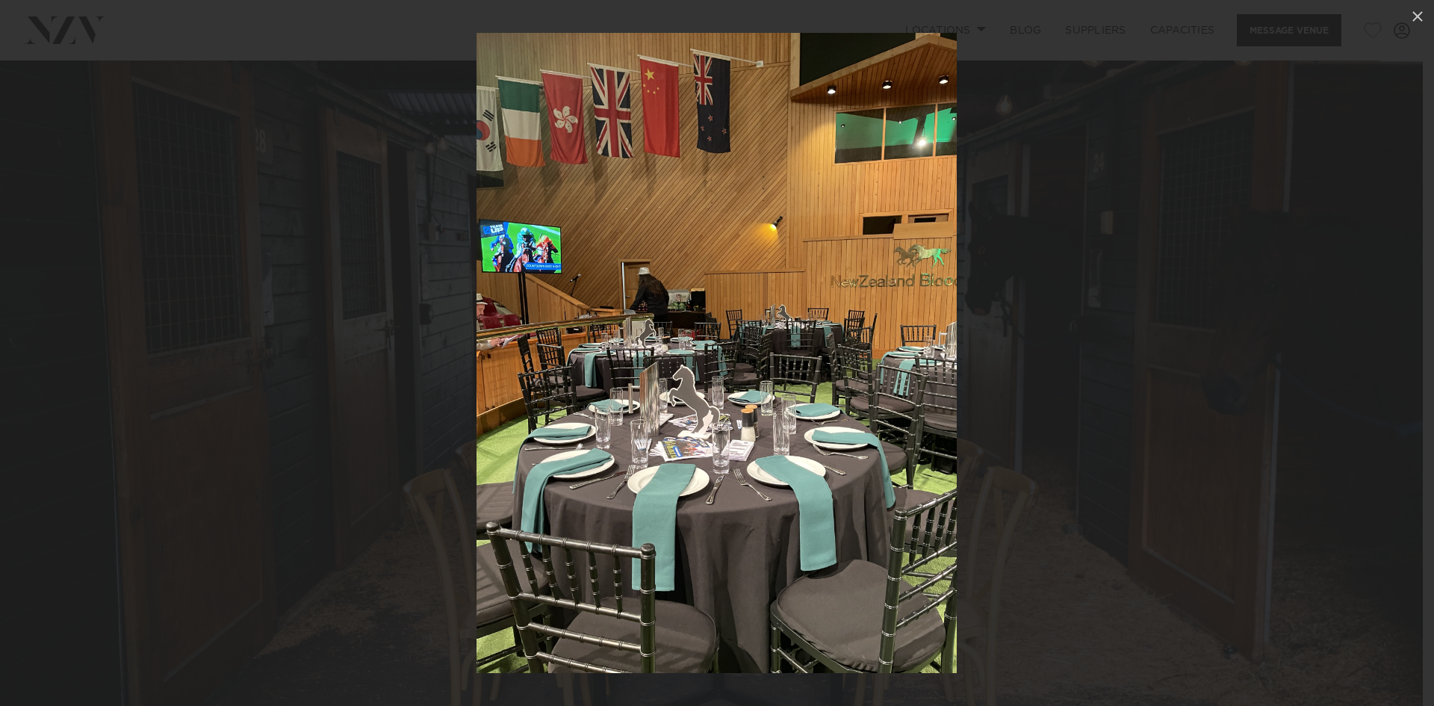
click at [614, 530] on img at bounding box center [717, 353] width 480 height 640
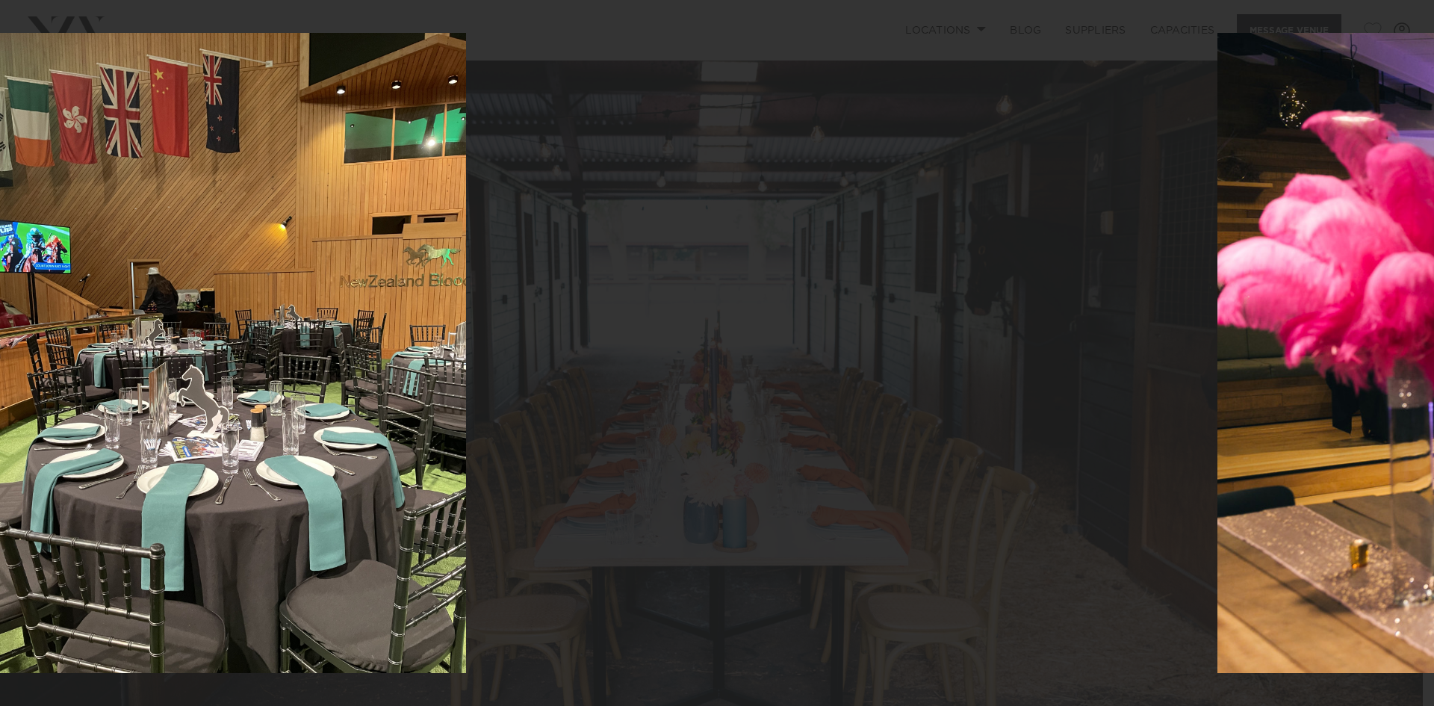
drag, startPoint x: 836, startPoint y: 468, endPoint x: 317, endPoint y: 468, distance: 519.3
click at [317, 468] on img at bounding box center [226, 353] width 480 height 640
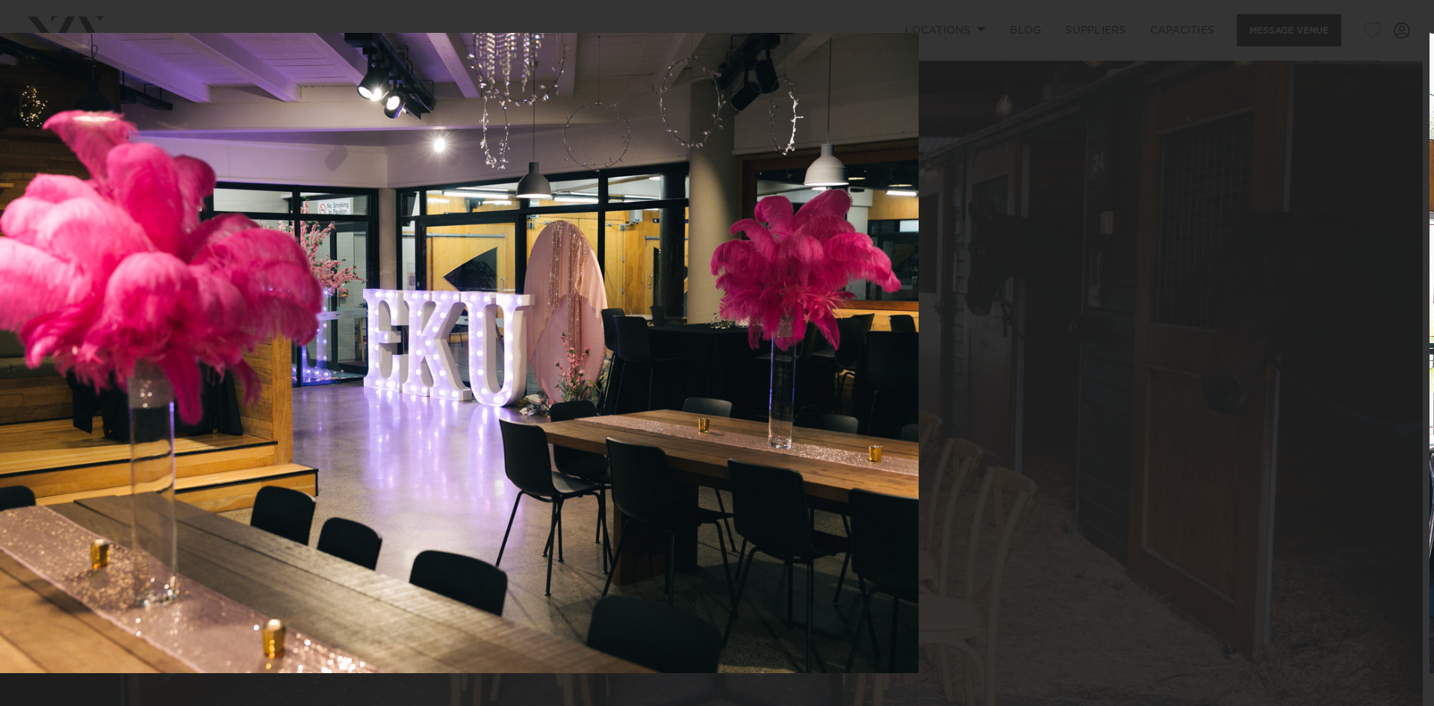
drag, startPoint x: 784, startPoint y: 486, endPoint x: 427, endPoint y: 477, distance: 356.5
click at [411, 474] on img at bounding box center [438, 353] width 961 height 640
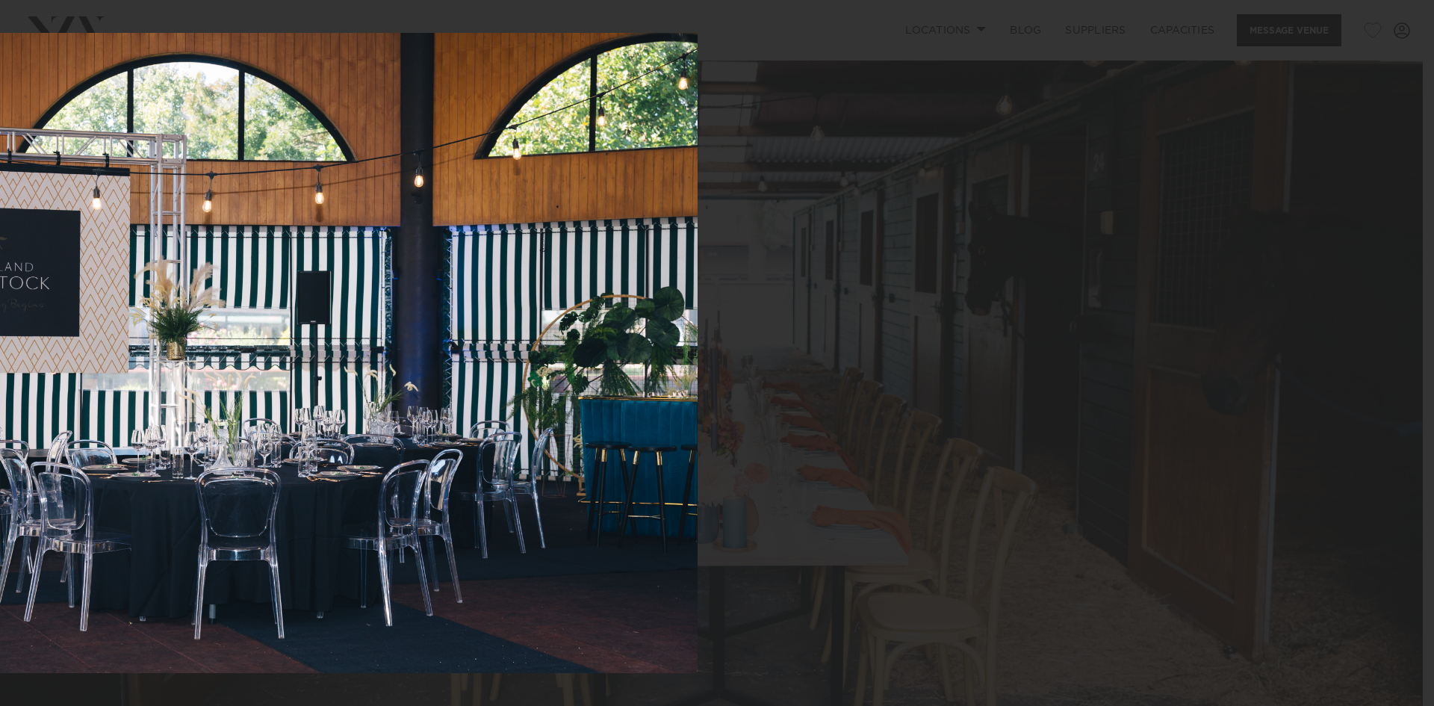
drag, startPoint x: 786, startPoint y: 483, endPoint x: 222, endPoint y: 476, distance: 564.1
click at [222, 476] on img at bounding box center [217, 353] width 961 height 640
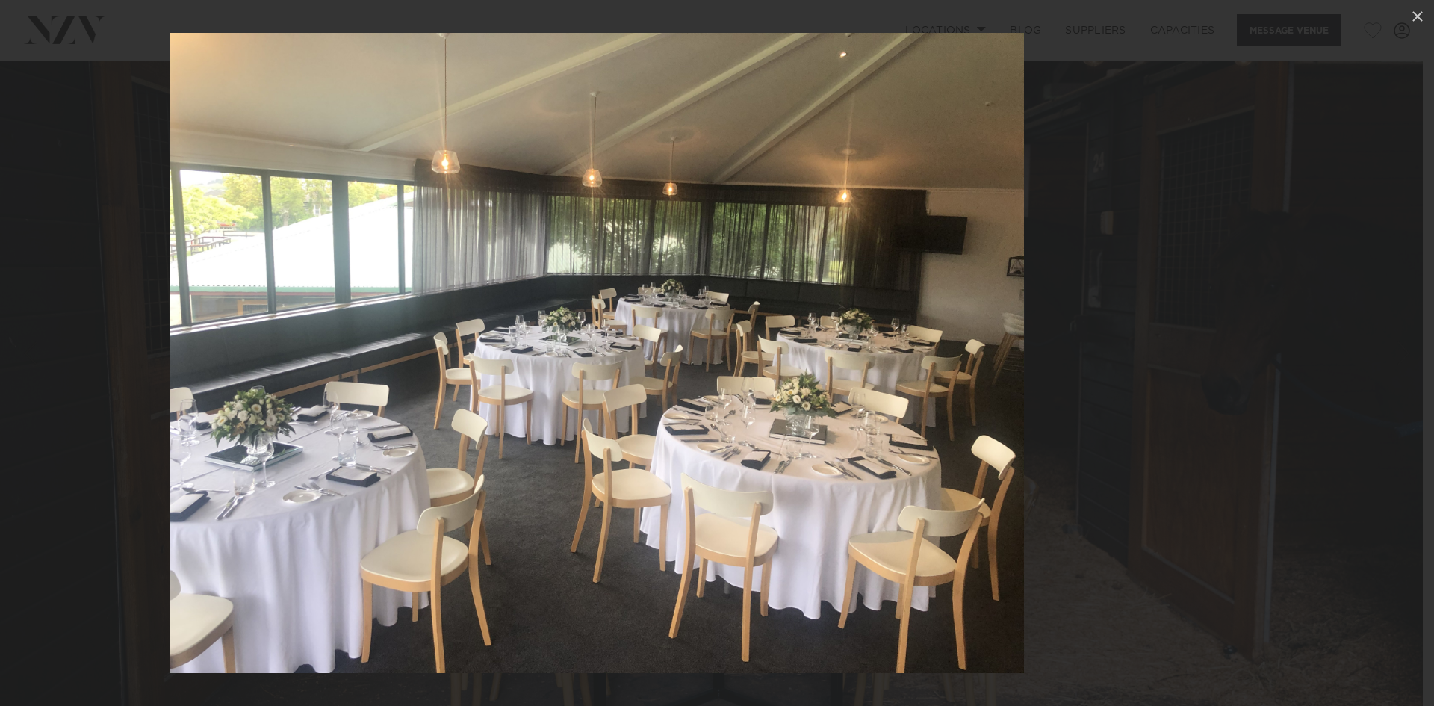
drag, startPoint x: 651, startPoint y: 505, endPoint x: 308, endPoint y: 471, distance: 345.3
click at [306, 472] on img at bounding box center [597, 353] width 854 height 640
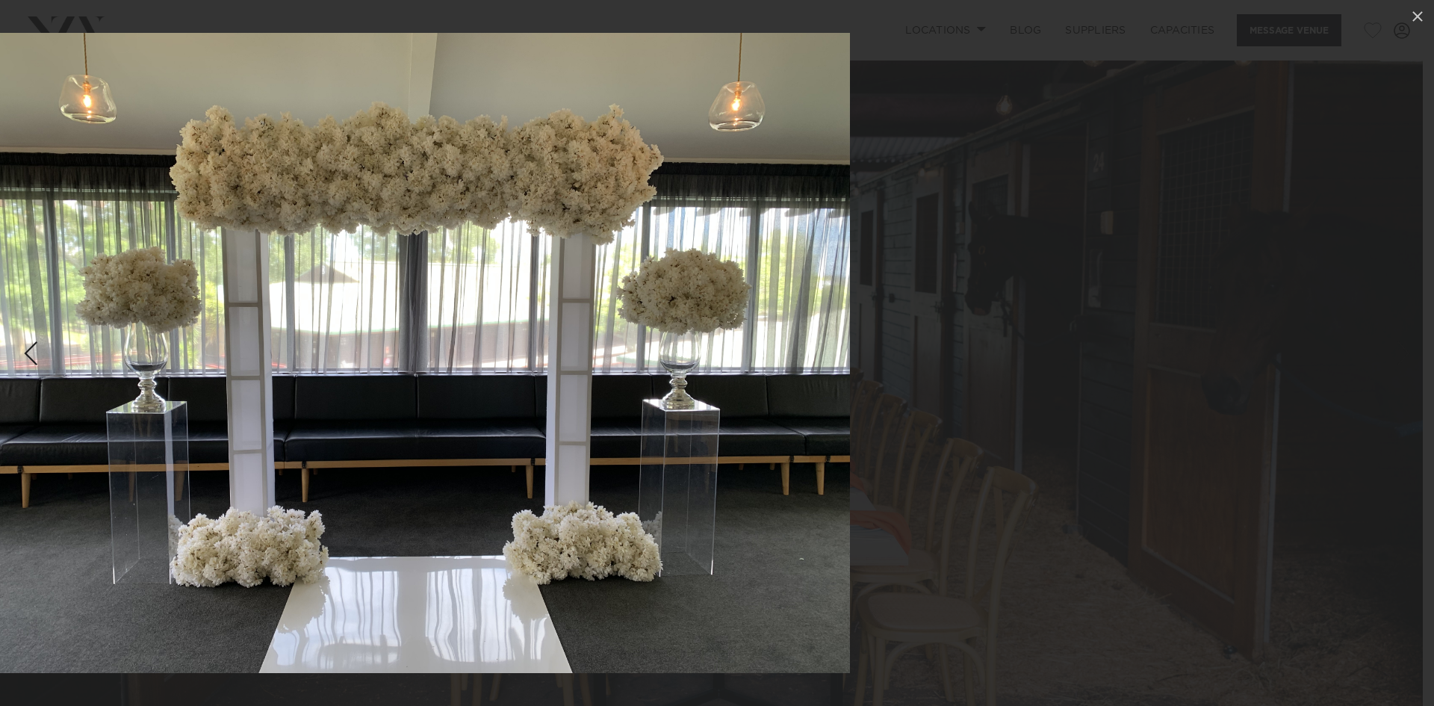
drag, startPoint x: 1056, startPoint y: 464, endPoint x: 705, endPoint y: 494, distance: 351.7
click at [700, 494] on img at bounding box center [423, 353] width 854 height 640
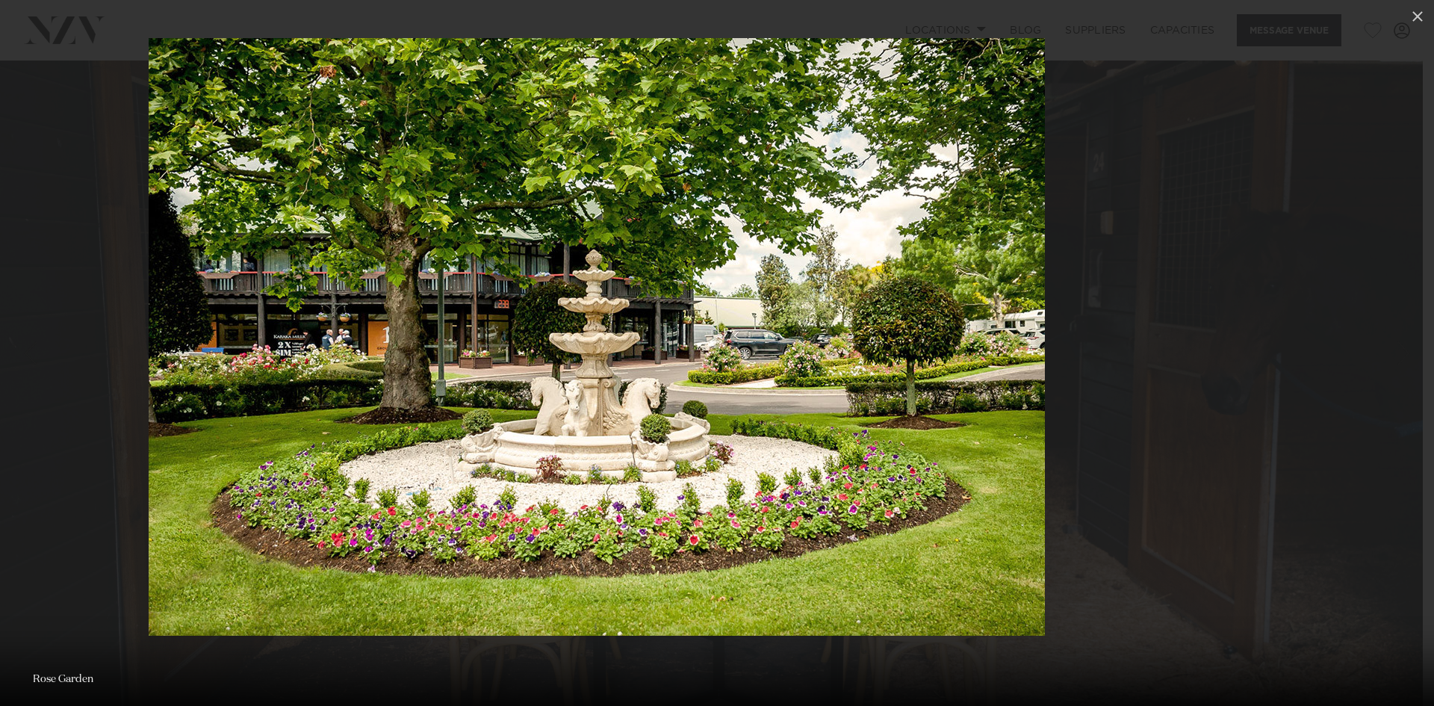
drag, startPoint x: 1007, startPoint y: 472, endPoint x: 673, endPoint y: 502, distance: 335.3
click at [669, 504] on img at bounding box center [597, 337] width 897 height 598
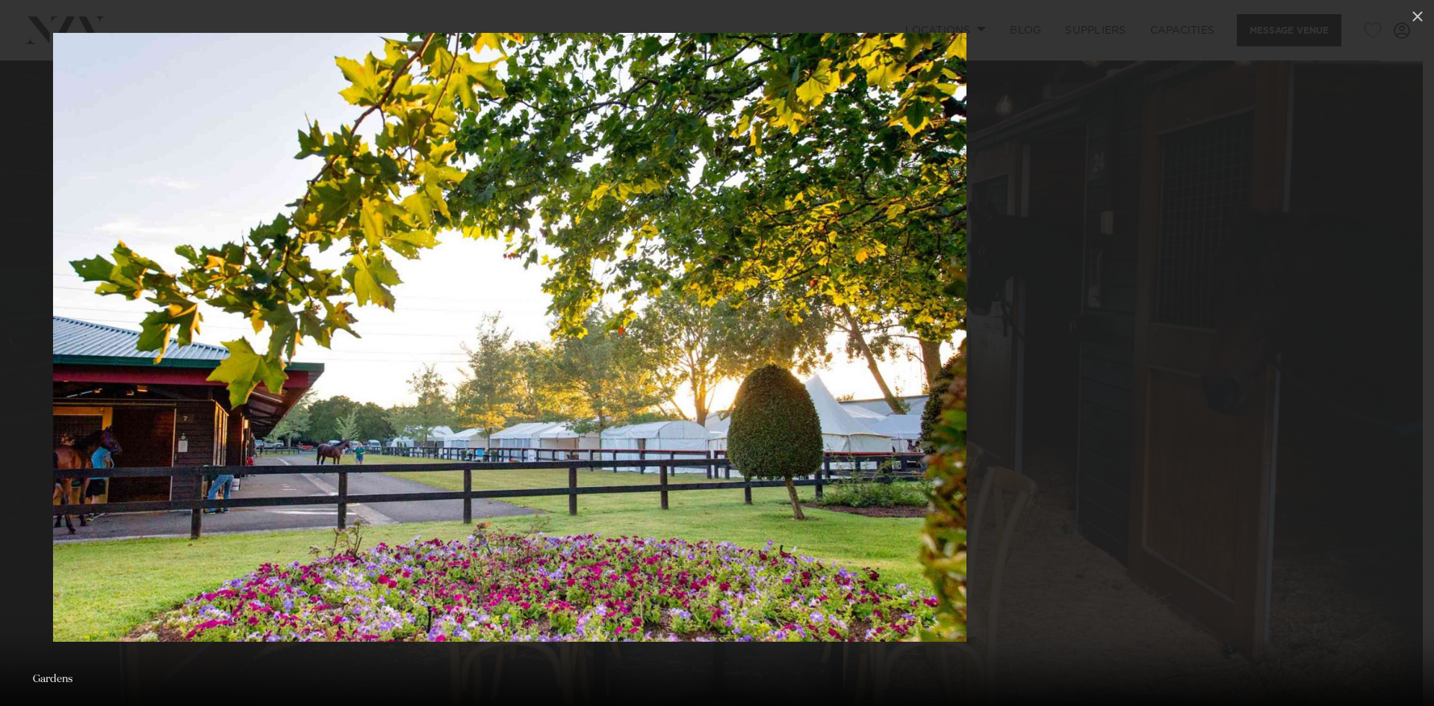
drag, startPoint x: 885, startPoint y: 489, endPoint x: 690, endPoint y: 510, distance: 196.0
click at [675, 510] on img at bounding box center [510, 337] width 914 height 609
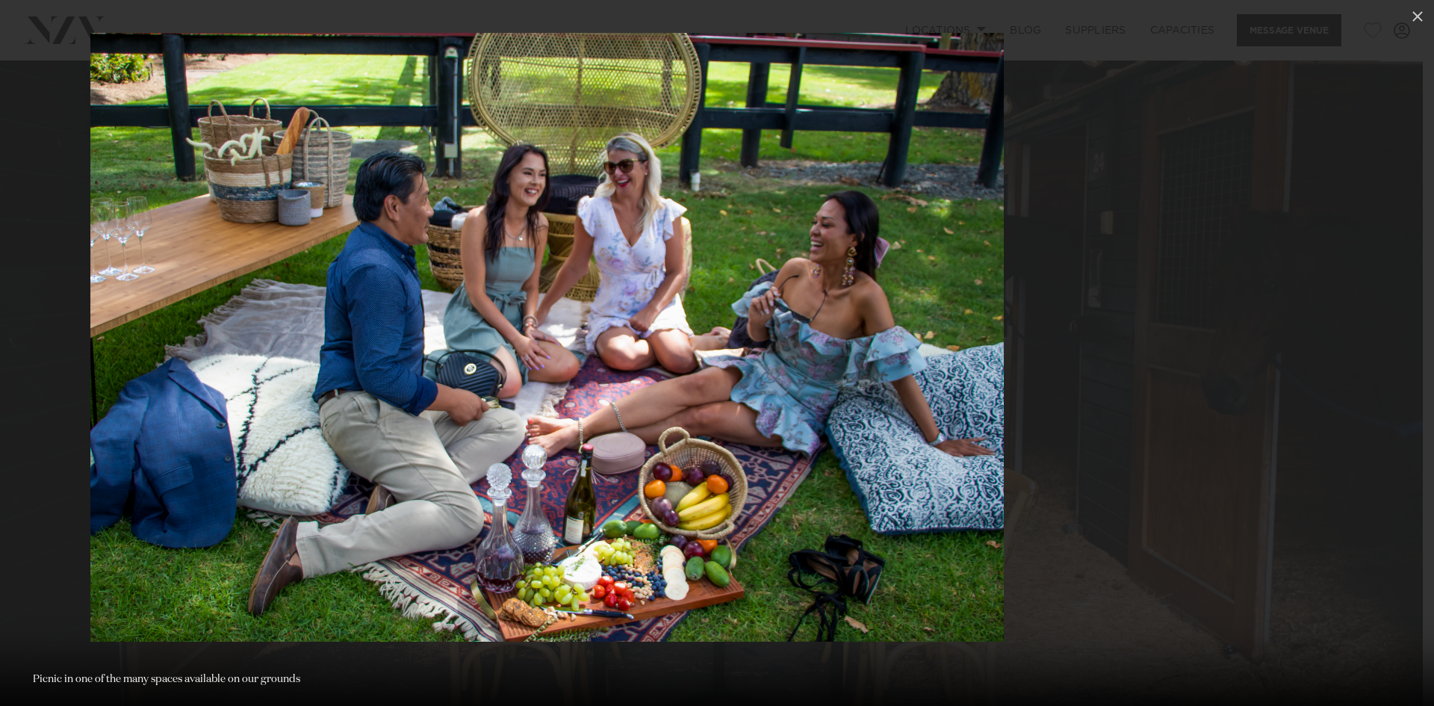
drag, startPoint x: 956, startPoint y: 466, endPoint x: 693, endPoint y: 489, distance: 263.9
click at [671, 495] on img at bounding box center [547, 337] width 914 height 609
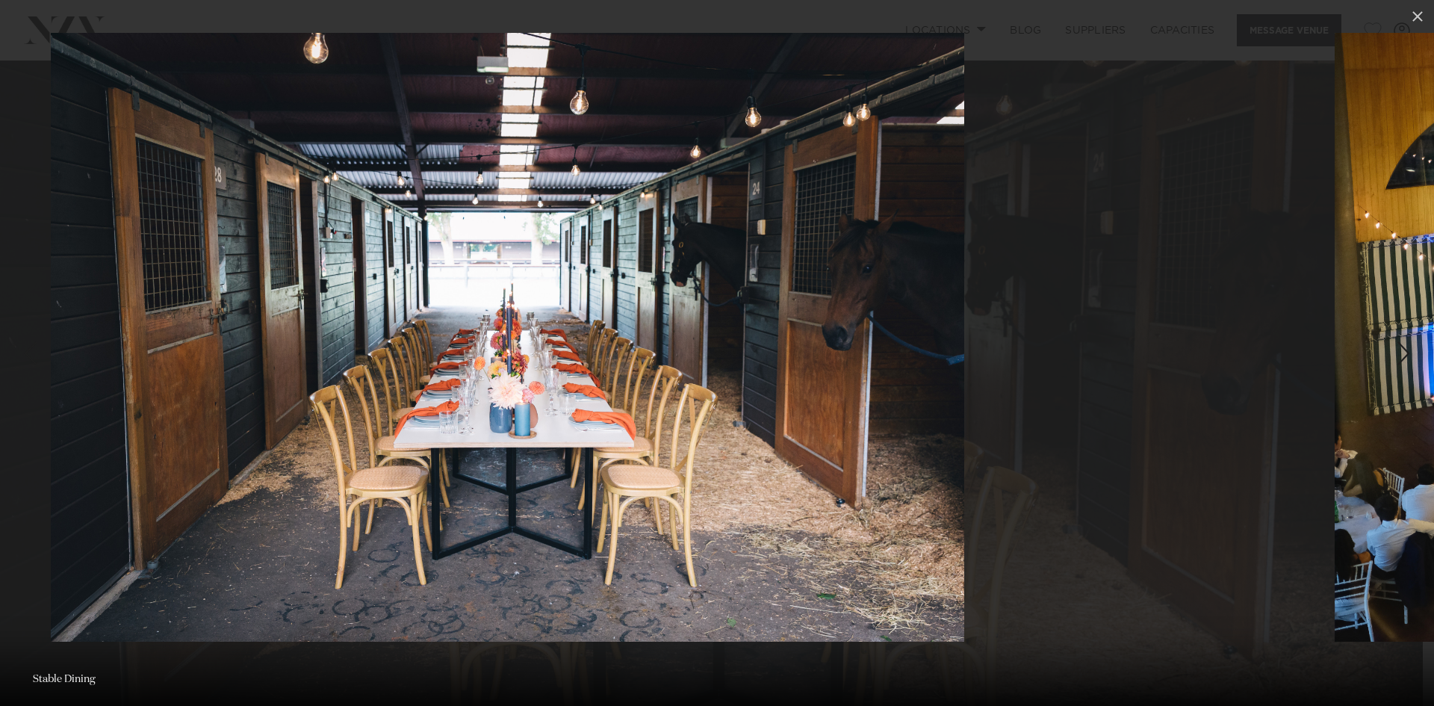
drag, startPoint x: 985, startPoint y: 383, endPoint x: 738, endPoint y: 401, distance: 247.9
click at [738, 401] on img at bounding box center [508, 337] width 914 height 609
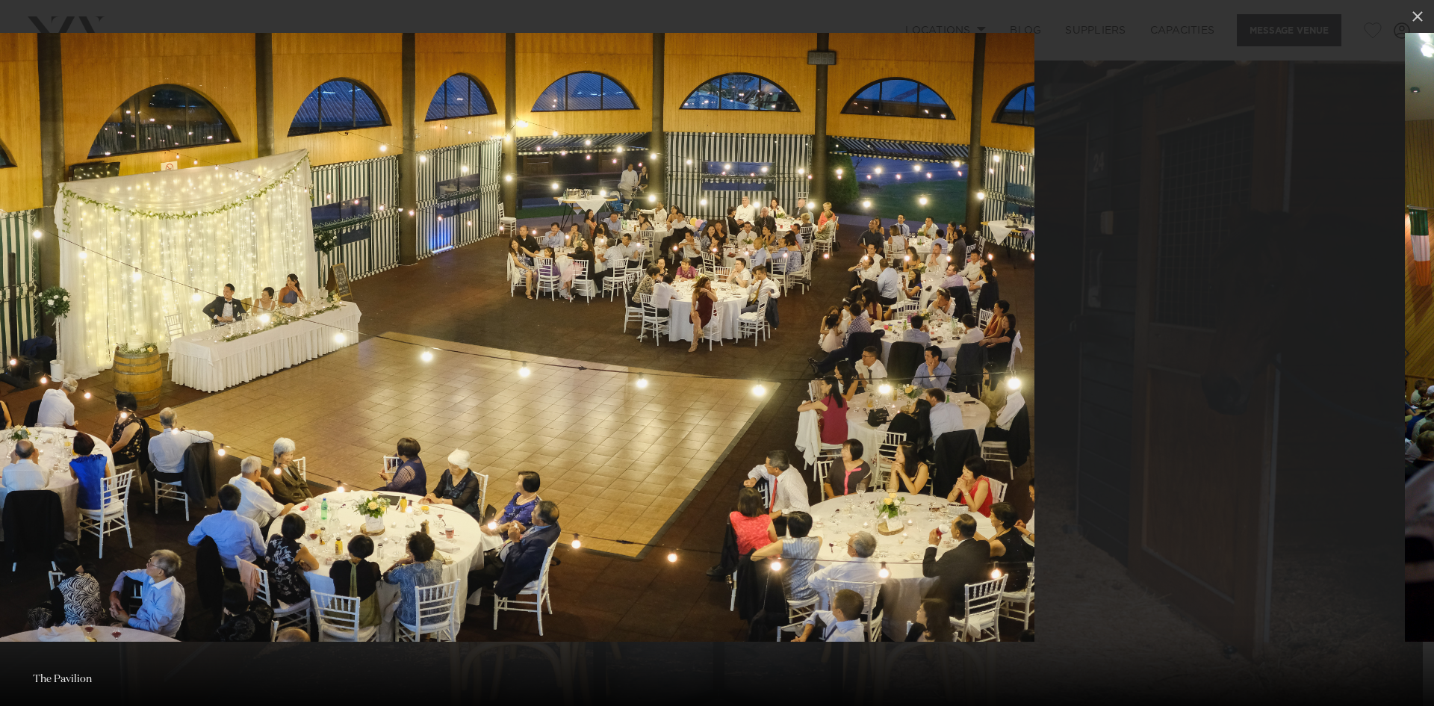
drag, startPoint x: 1273, startPoint y: 126, endPoint x: 1044, endPoint y: 140, distance: 229.8
click at [935, 123] on img at bounding box center [390, 337] width 1290 height 609
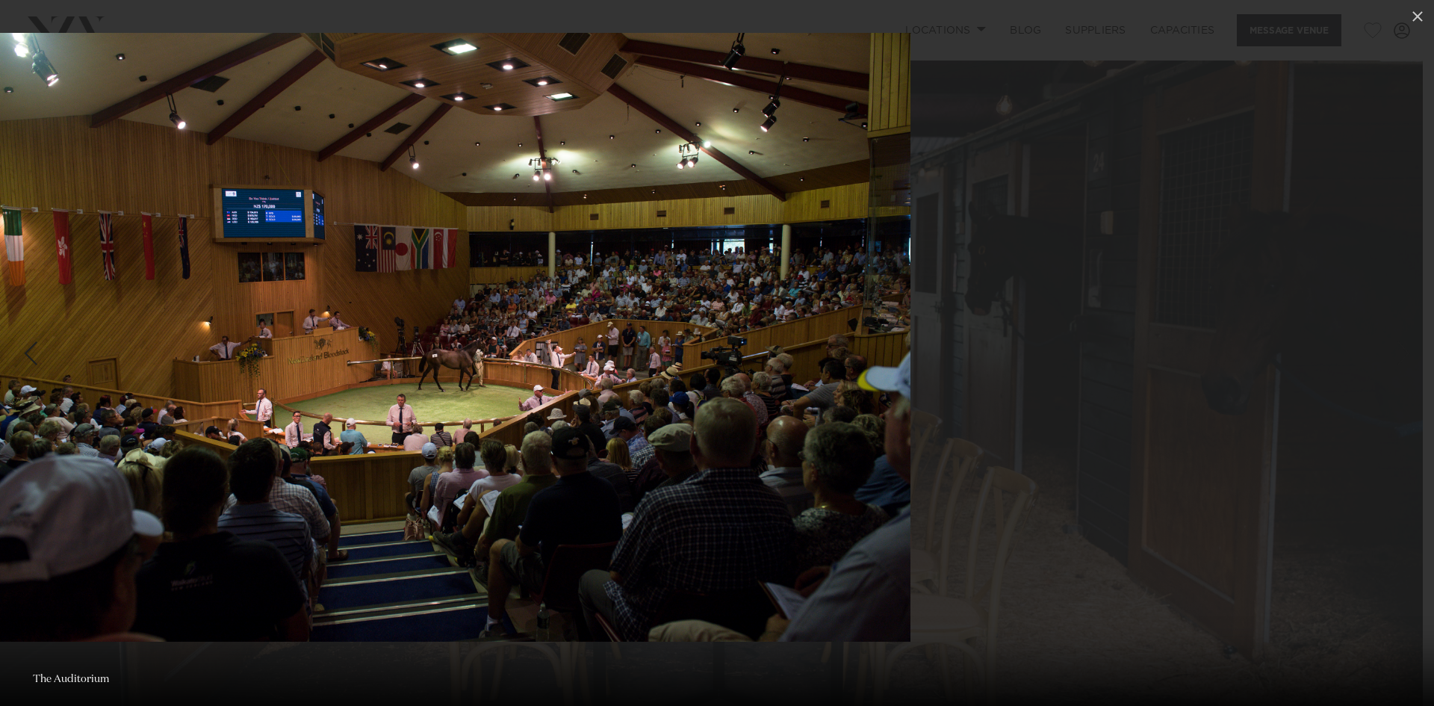
drag, startPoint x: 1021, startPoint y: 127, endPoint x: 728, endPoint y: 163, distance: 295.8
click at [728, 163] on img at bounding box center [455, 337] width 912 height 609
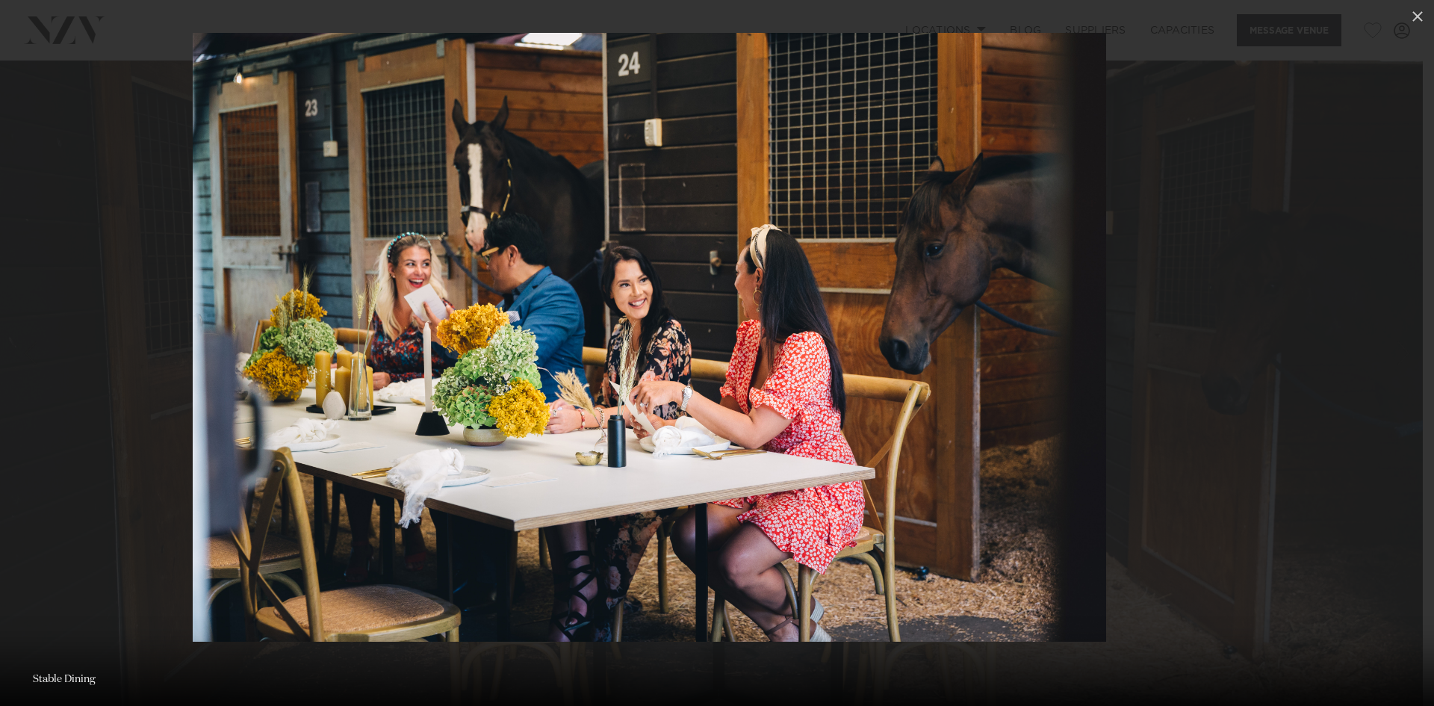
drag, startPoint x: 989, startPoint y: 225, endPoint x: 672, endPoint y: 241, distance: 317.2
click at [623, 245] on img at bounding box center [650, 337] width 914 height 609
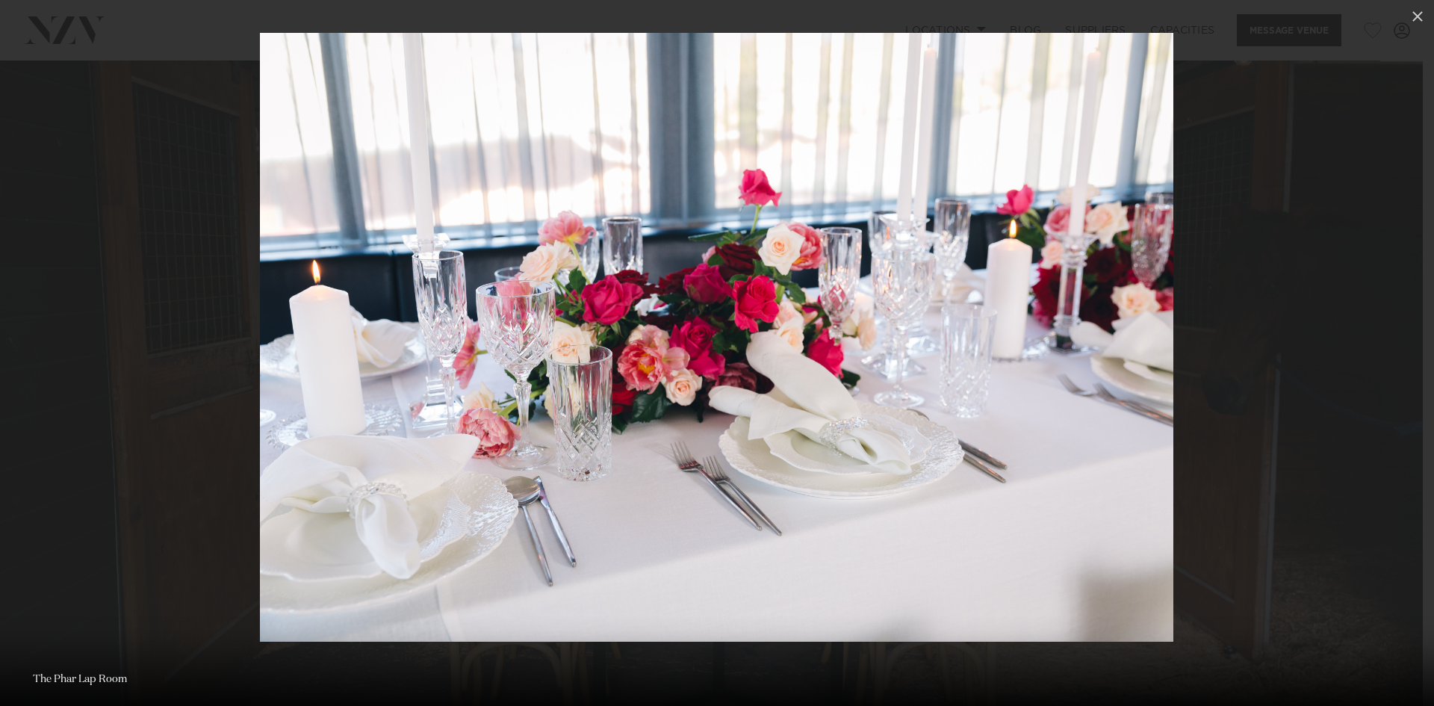
drag, startPoint x: 959, startPoint y: 254, endPoint x: 709, endPoint y: 280, distance: 251.6
click at [701, 287] on img at bounding box center [717, 337] width 914 height 609
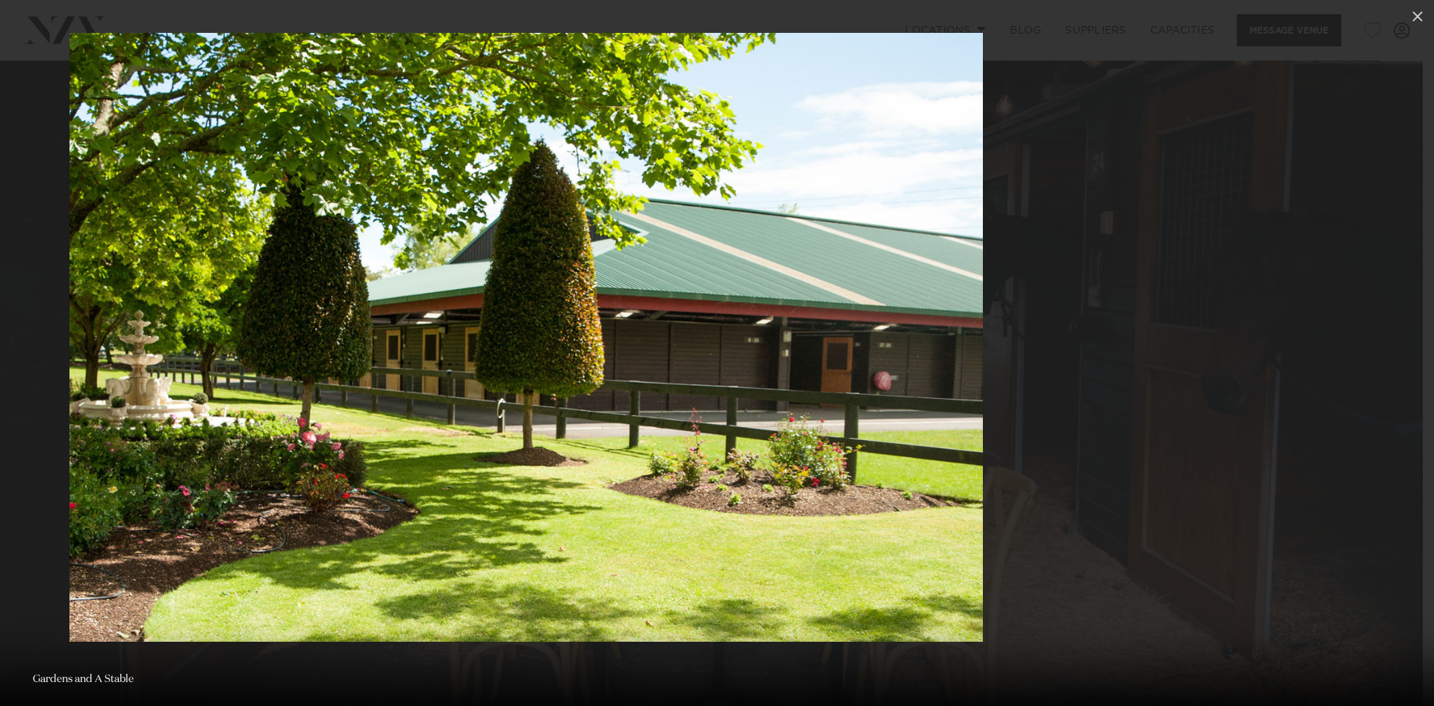
drag, startPoint x: 1048, startPoint y: 304, endPoint x: 806, endPoint y: 311, distance: 242.2
click at [806, 311] on img at bounding box center [526, 337] width 914 height 609
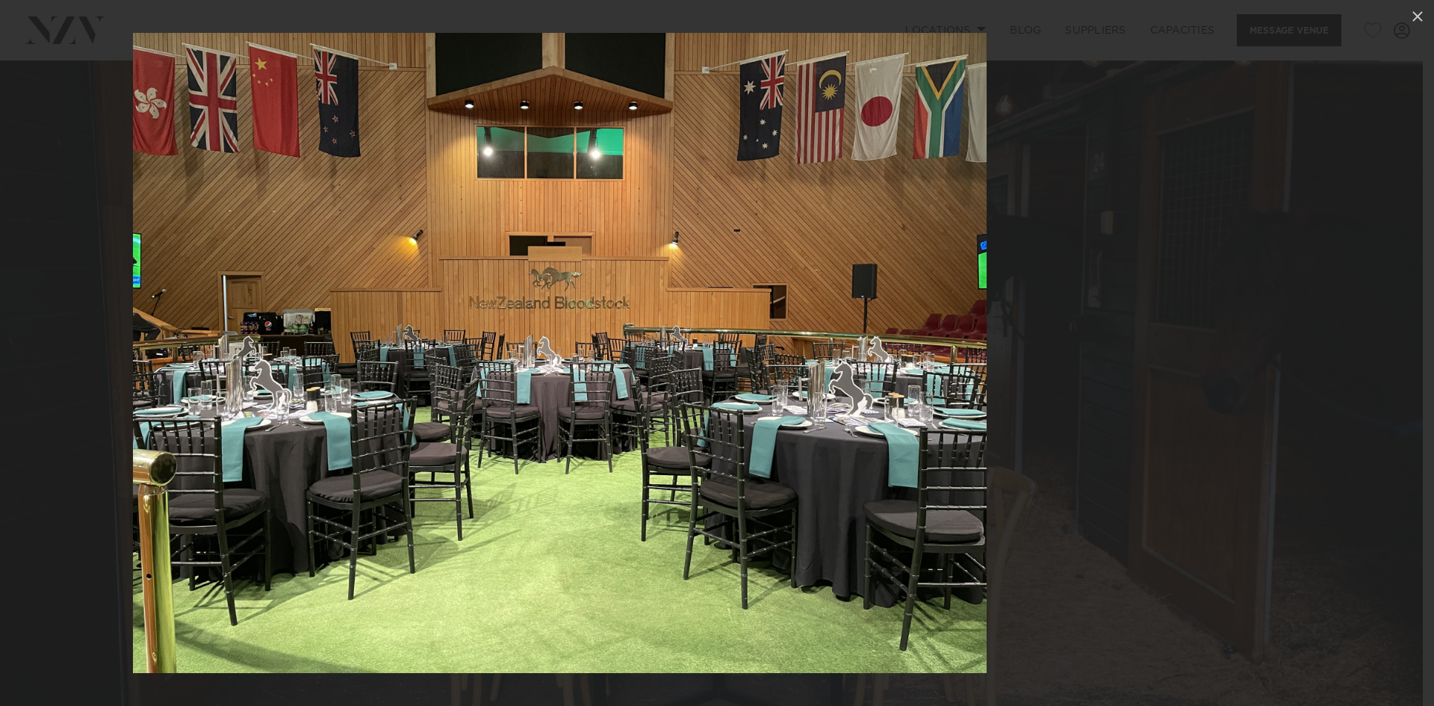
drag, startPoint x: 887, startPoint y: 299, endPoint x: 714, endPoint y: 297, distance: 172.6
click at [715, 297] on img at bounding box center [560, 353] width 854 height 640
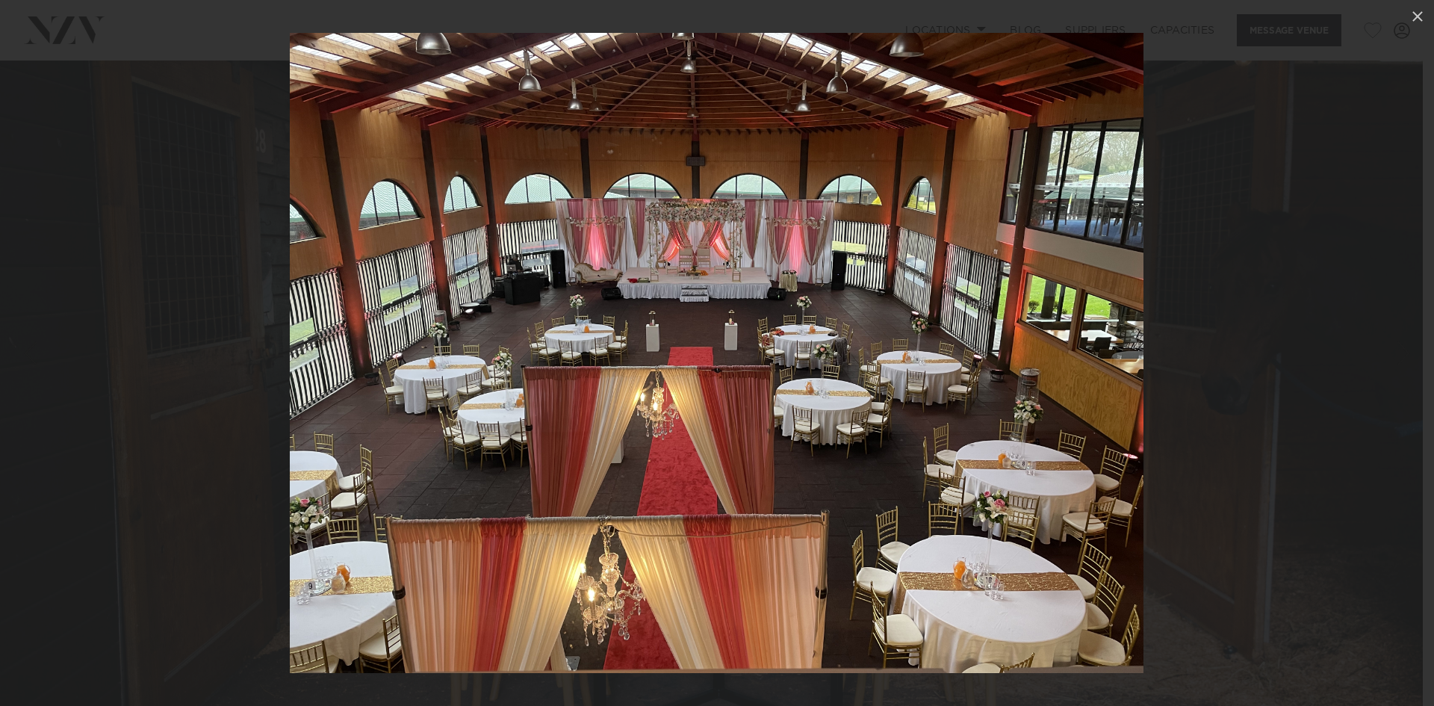
click at [906, 390] on img at bounding box center [717, 353] width 854 height 640
click at [906, 391] on img at bounding box center [717, 353] width 854 height 640
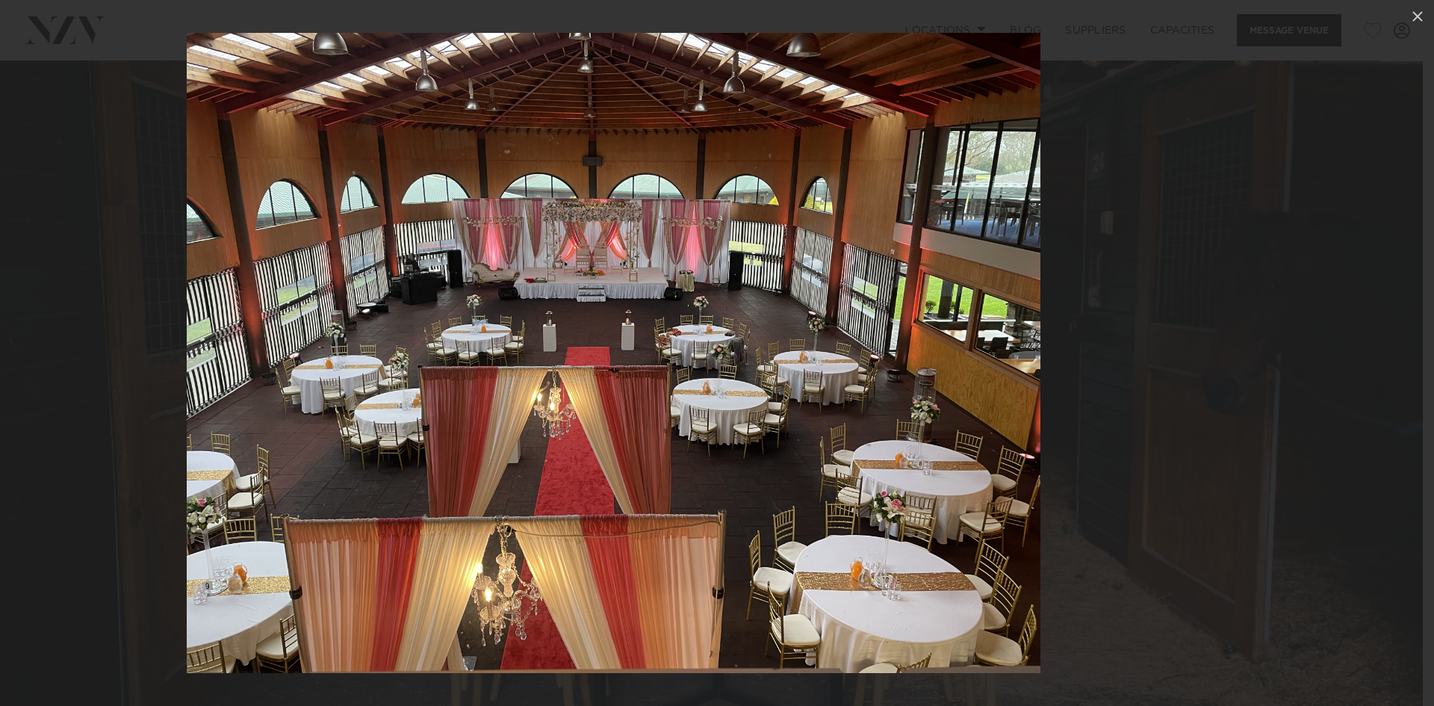
drag, startPoint x: 906, startPoint y: 391, endPoint x: 743, endPoint y: 381, distance: 163.9
click at [747, 383] on img at bounding box center [614, 353] width 854 height 640
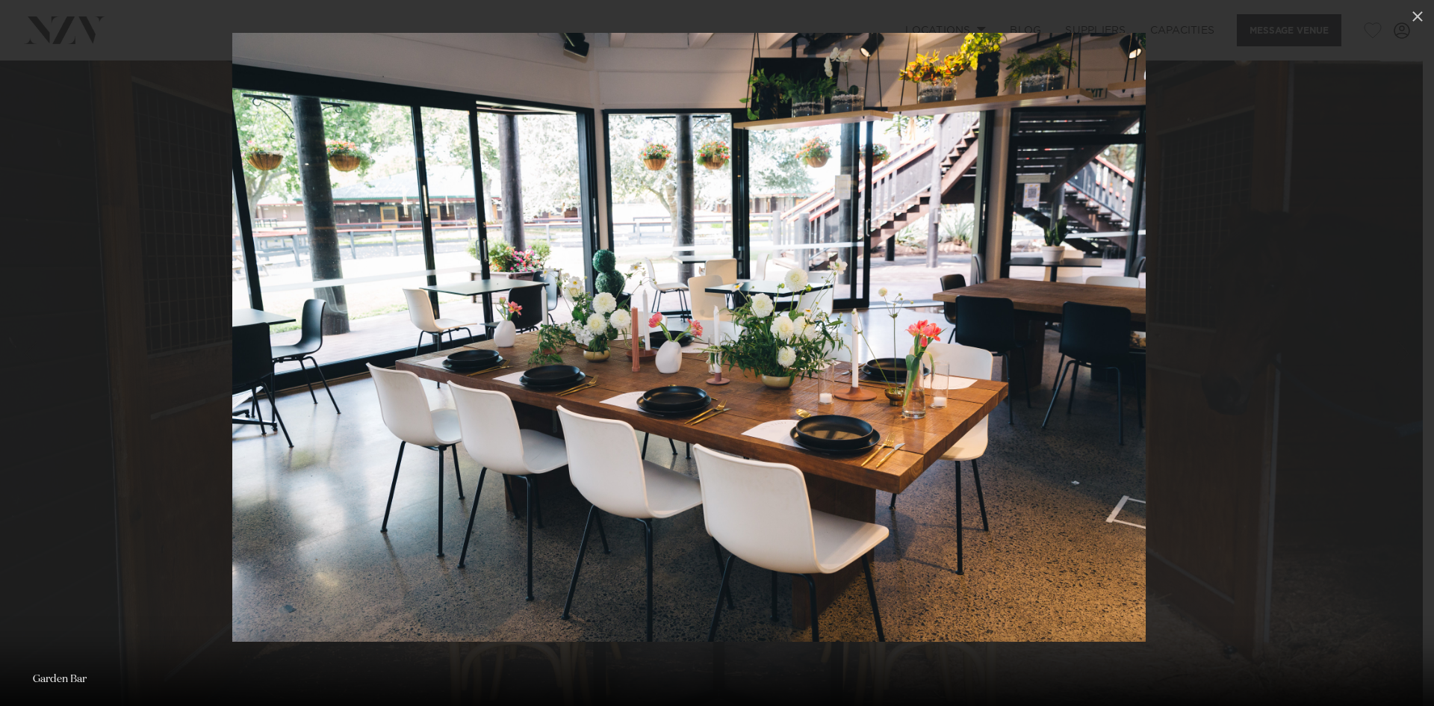
drag, startPoint x: 905, startPoint y: 383, endPoint x: 926, endPoint y: 347, distance: 41.5
click at [817, 387] on img at bounding box center [689, 337] width 914 height 609
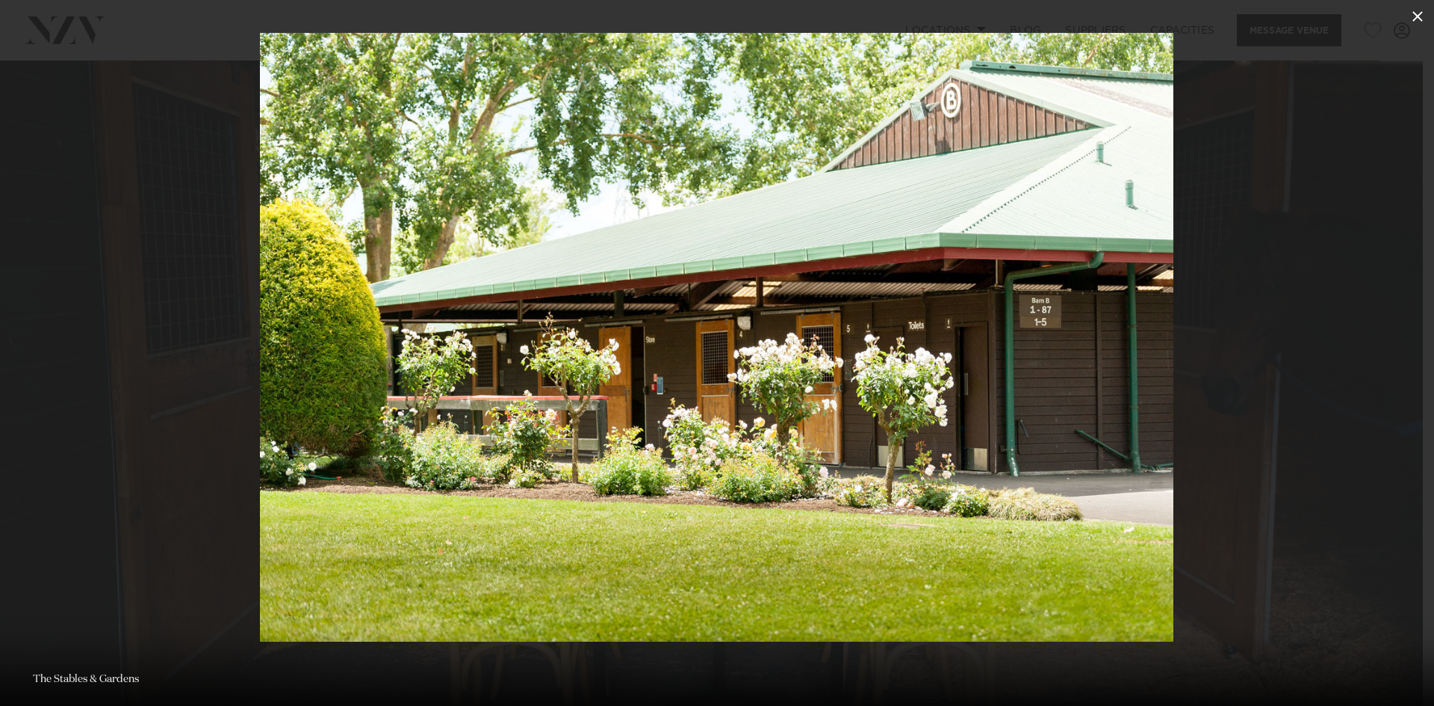
click at [1423, 18] on icon at bounding box center [1418, 16] width 18 height 18
